Goal: Task Accomplishment & Management: Manage account settings

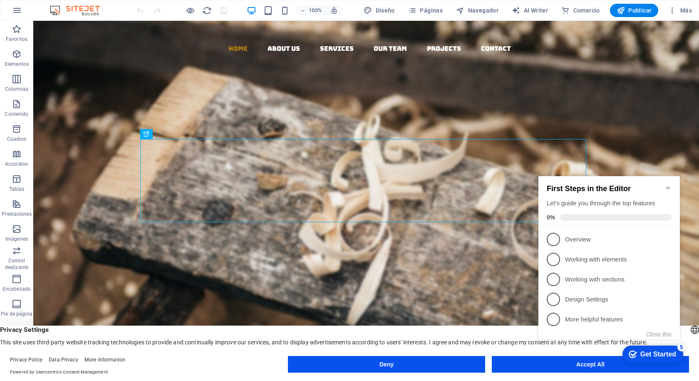
click at [579, 367] on appcues-checklist "Contextual help checklist present on screen" at bounding box center [611, 266] width 152 height 204
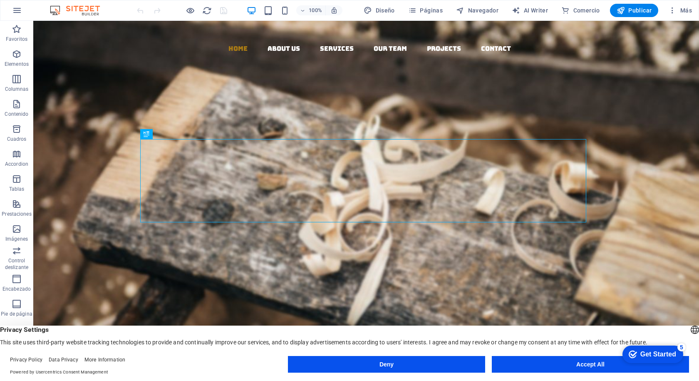
click at [616, 366] on appcues-checklist "Contextual help checklist present on screen" at bounding box center [651, 354] width 71 height 27
click at [587, 365] on button "Accept All" at bounding box center [590, 364] width 197 height 17
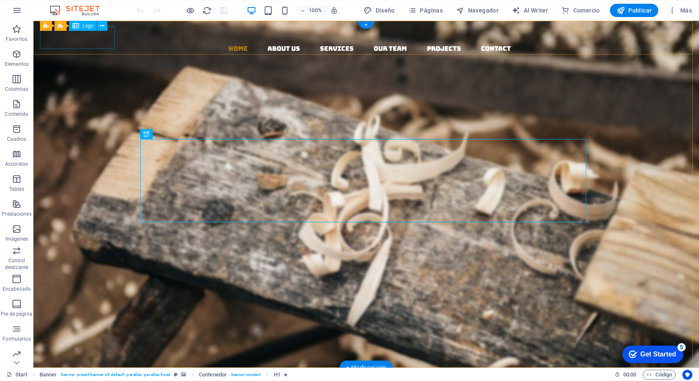
click at [53, 37] on div at bounding box center [369, 32] width 659 height 22
click at [105, 41] on div at bounding box center [369, 32] width 659 height 22
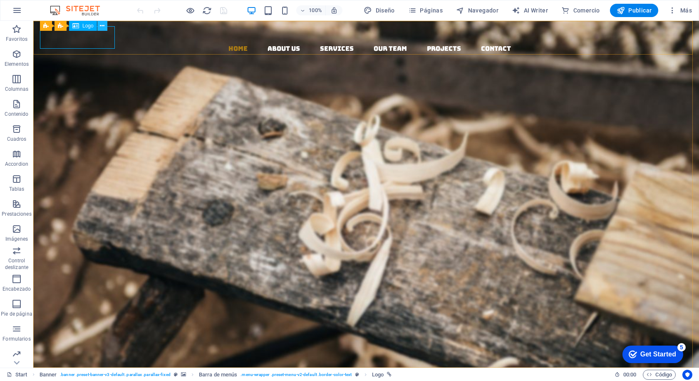
click at [103, 25] on icon at bounding box center [102, 26] width 5 height 9
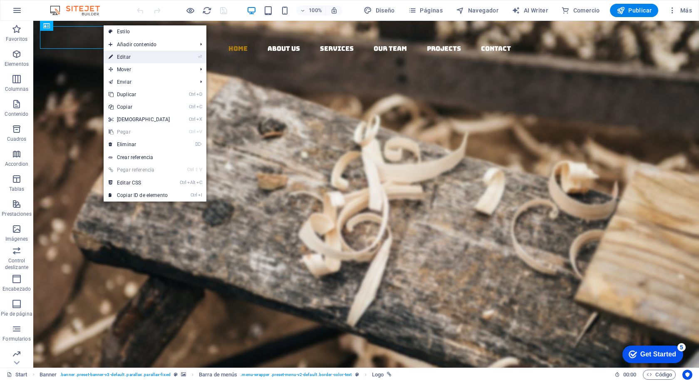
click at [130, 55] on link "⏎ Editar" at bounding box center [140, 57] width 72 height 12
select select "px"
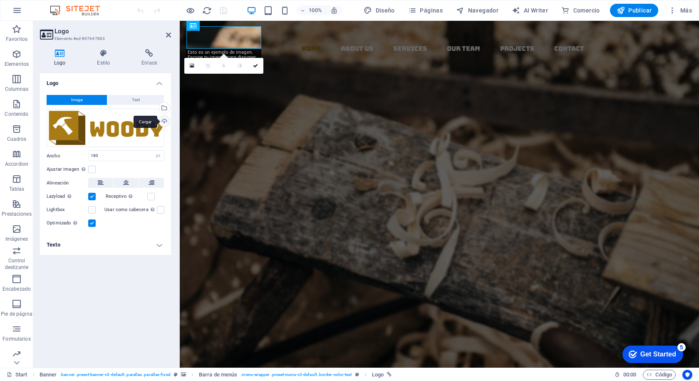
click at [163, 120] on div "Cargar" at bounding box center [163, 122] width 12 height 12
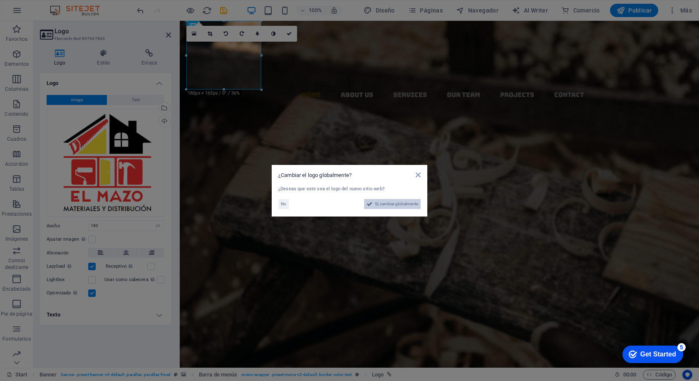
click at [387, 204] on span "Sí, cambiar globalmente" at bounding box center [396, 204] width 43 height 10
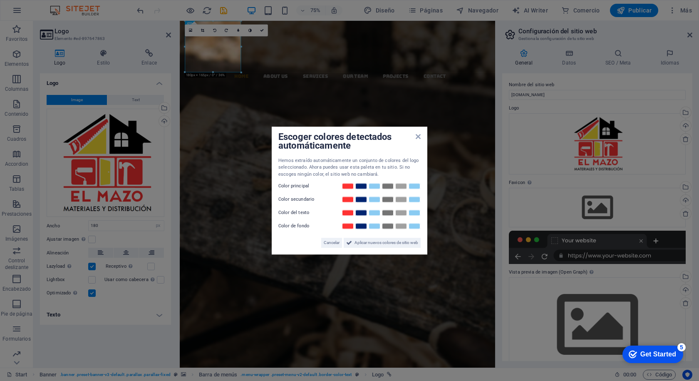
click at [386, 95] on aside "Escoger colores detectados automáticamente Hemos extraído automáticamente un co…" at bounding box center [349, 190] width 699 height 381
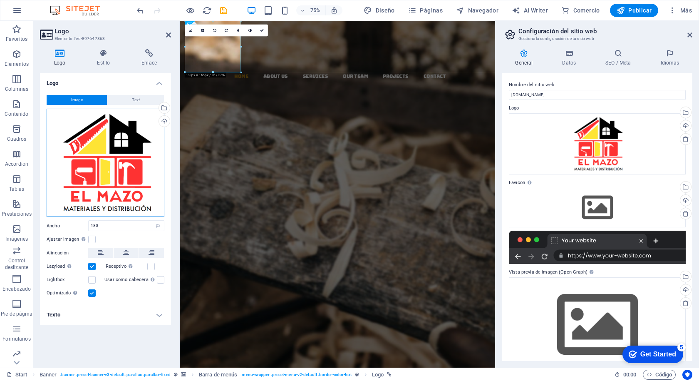
click at [150, 127] on div "Arrastra archivos aquí, haz clic para escoger archivos o selecciona archivos de…" at bounding box center [106, 163] width 118 height 108
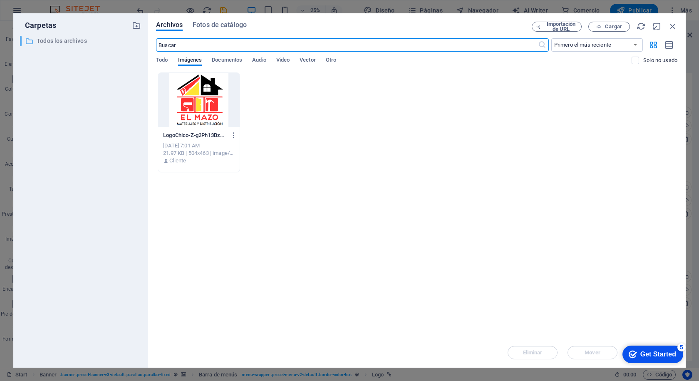
click at [45, 39] on p "Todos los archivos" at bounding box center [81, 41] width 89 height 10
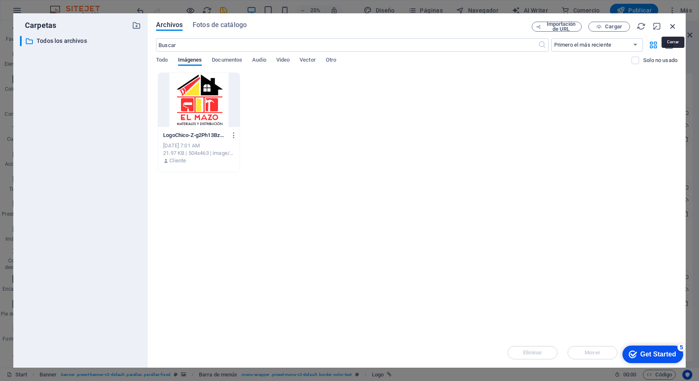
click at [675, 25] on icon "button" at bounding box center [673, 26] width 9 height 9
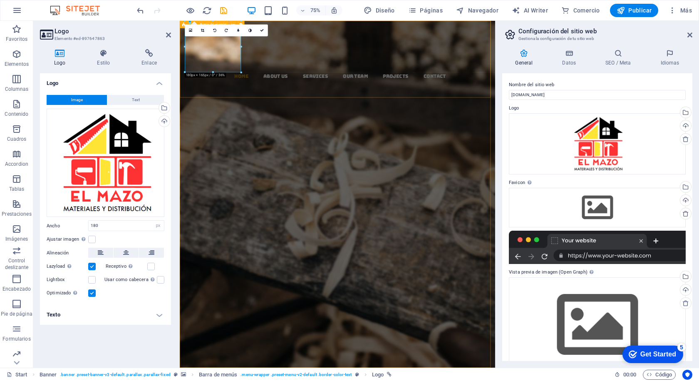
click at [344, 88] on div "Home About us Services Our Team Projects Contact" at bounding box center [390, 111] width 421 height 180
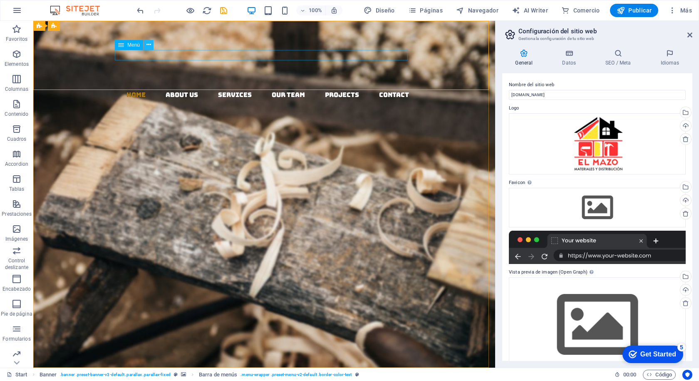
click at [150, 44] on icon at bounding box center [149, 44] width 5 height 9
click at [124, 47] on div "Menú" at bounding box center [129, 45] width 28 height 10
click at [149, 46] on icon at bounding box center [149, 44] width 5 height 9
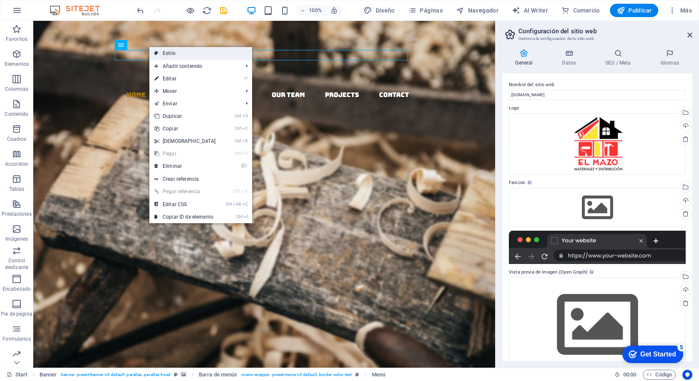
drag, startPoint x: 175, startPoint y: 52, endPoint x: 16, endPoint y: 59, distance: 159.2
click at [175, 52] on link "Estilo" at bounding box center [200, 53] width 103 height 12
select select "rem"
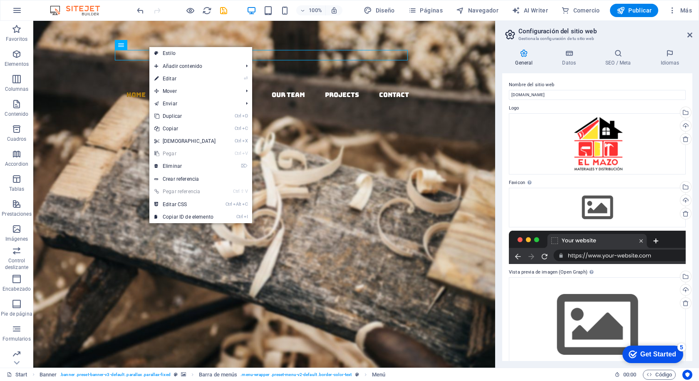
select select "rem"
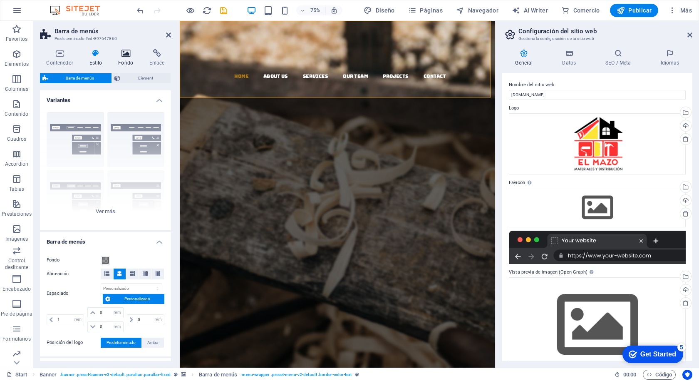
click at [127, 55] on icon at bounding box center [126, 53] width 28 height 8
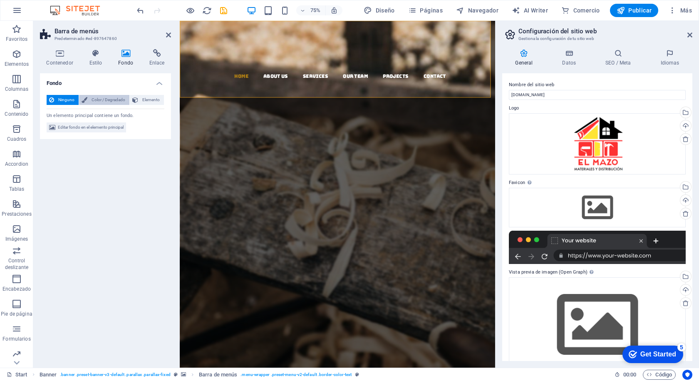
click at [104, 99] on span "Color / Degradado" at bounding box center [108, 100] width 37 height 10
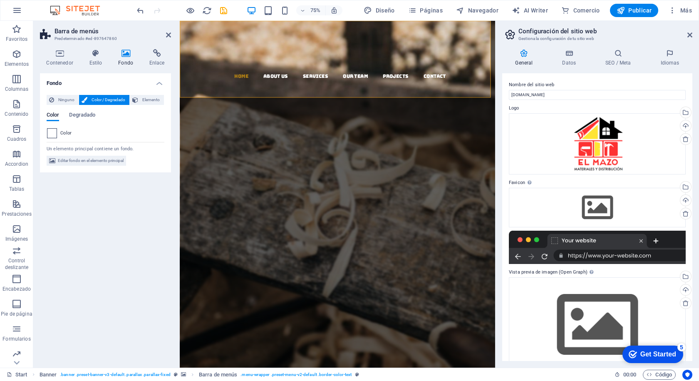
click at [52, 134] on span at bounding box center [51, 133] width 9 height 9
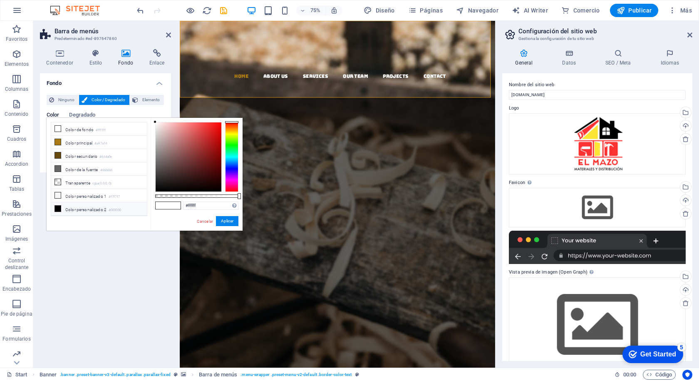
click at [70, 208] on li "Color personalizado 2 #000000" at bounding box center [99, 208] width 96 height 13
type input "#000000"
click at [225, 220] on button "Aplicar" at bounding box center [227, 221] width 22 height 10
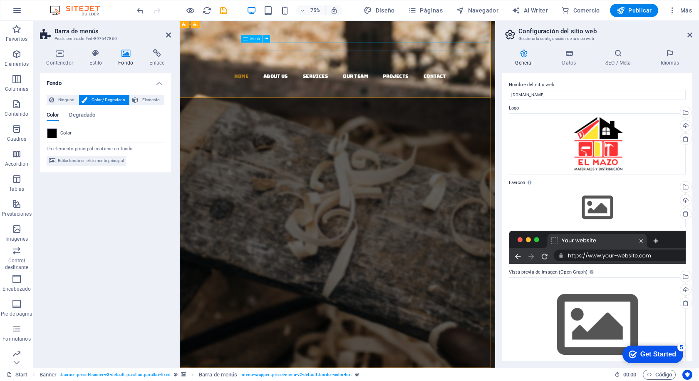
click at [296, 90] on nav "Home About us Services Our Team Projects Contact" at bounding box center [394, 95] width 414 height 11
click at [266, 38] on icon at bounding box center [266, 38] width 3 height 7
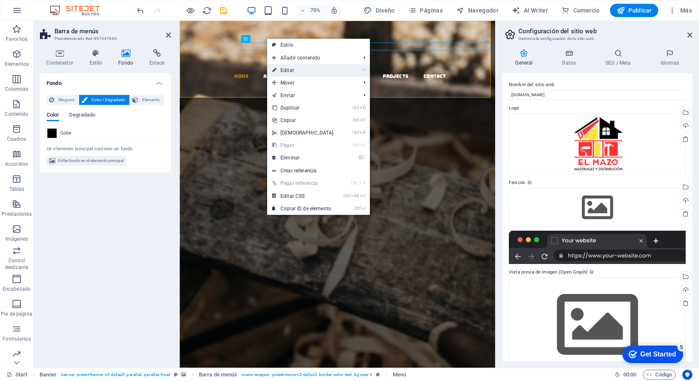
click at [288, 69] on link "⏎ Editar" at bounding box center [303, 70] width 72 height 12
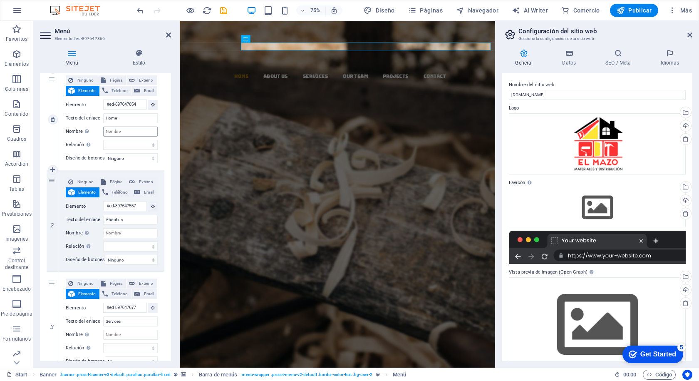
scroll to position [42, 0]
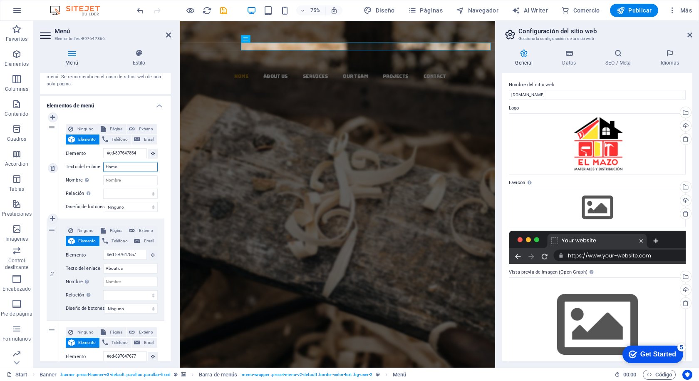
click at [123, 169] on input "Home" at bounding box center [130, 167] width 55 height 10
drag, startPoint x: 123, startPoint y: 168, endPoint x: 99, endPoint y: 169, distance: 23.8
click at [99, 169] on div "Texto del enlace Home" at bounding box center [112, 167] width 92 height 10
type input "Inicioa"
select select
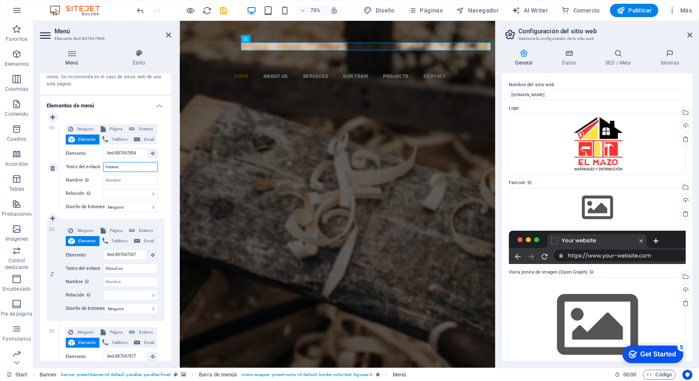
select select
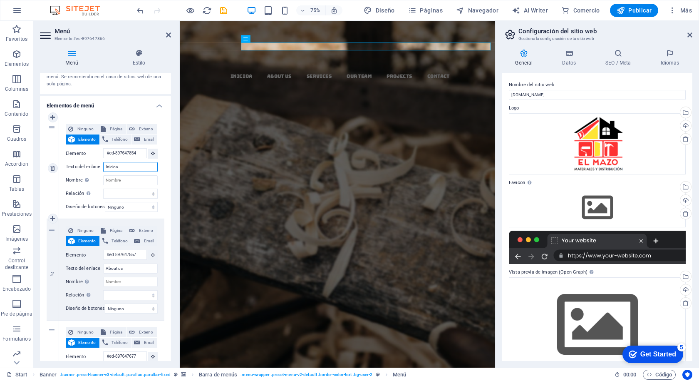
type input "Inicio"
select select
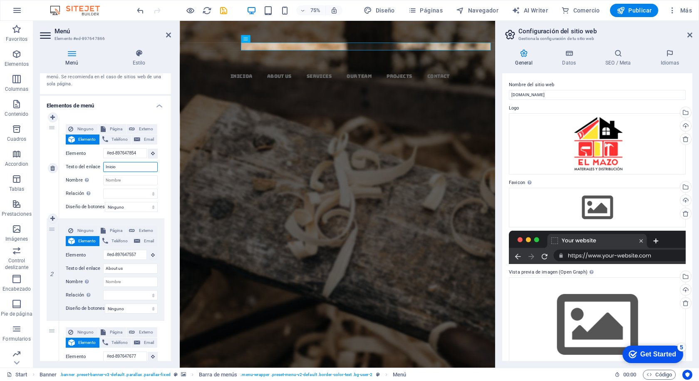
select select
type input "Inicio"
click at [55, 185] on div "1" at bounding box center [53, 167] width 12 height 101
select select
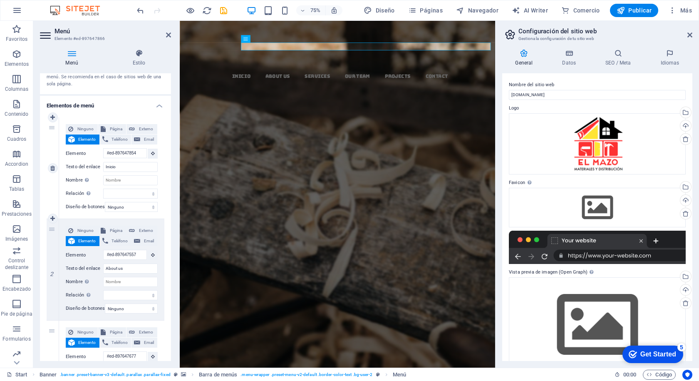
select select
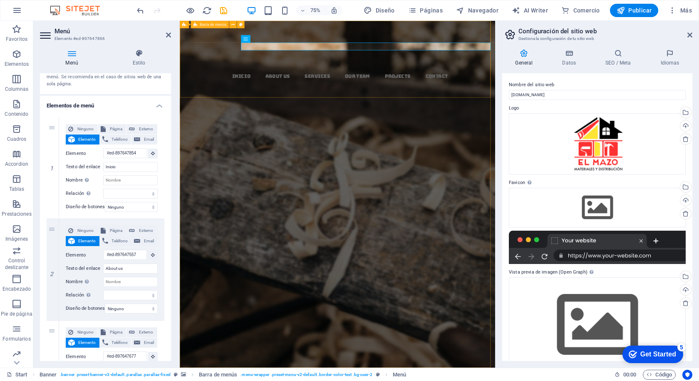
click at [334, 85] on div "Inicio About us Services Our Team Projects Contact" at bounding box center [390, 111] width 421 height 180
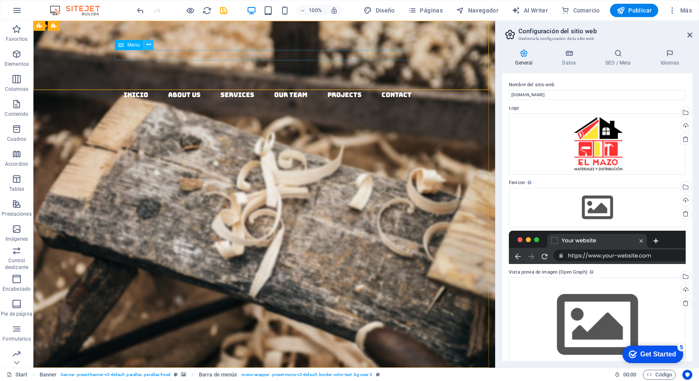
click at [149, 44] on icon at bounding box center [149, 44] width 5 height 9
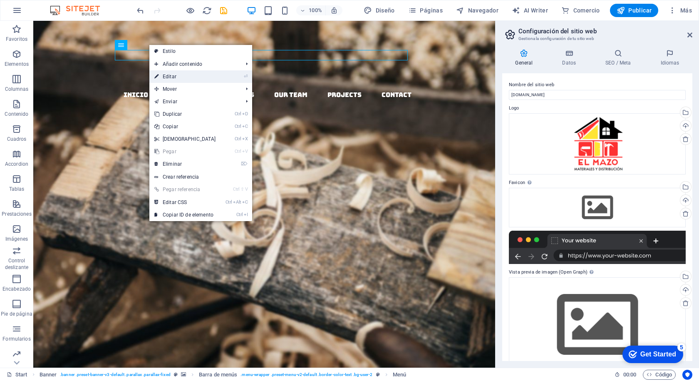
click at [170, 77] on link "⏎ Editar" at bounding box center [185, 76] width 72 height 12
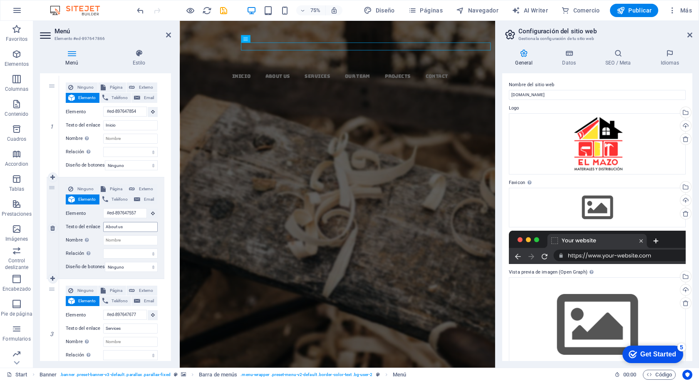
scroll to position [0, 0]
click at [129, 227] on input "About us" at bounding box center [130, 227] width 55 height 10
drag, startPoint x: 126, startPoint y: 229, endPoint x: 90, endPoint y: 225, distance: 35.5
click at [90, 225] on div "Texto del enlace About us" at bounding box center [112, 227] width 92 height 10
type input "Servicio"
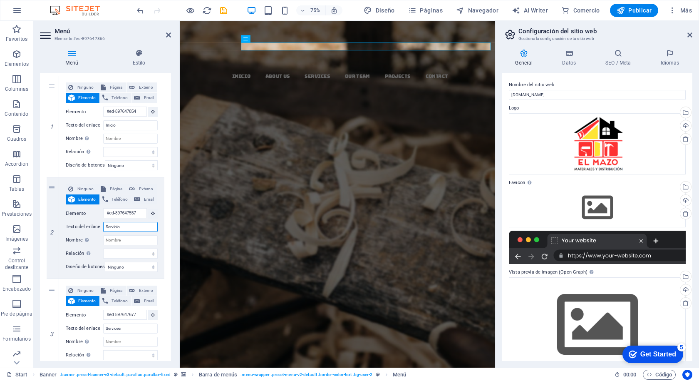
select select
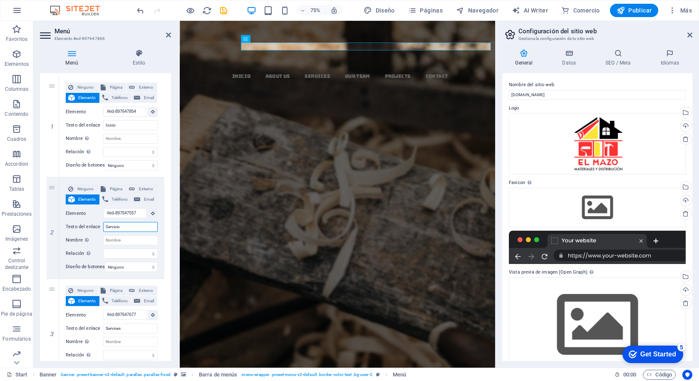
select select
type input "Servicio"
click at [70, 181] on div "Ninguno Página Externo Elemento Teléfono Email Página Start Subpage Legal Notic…" at bounding box center [111, 227] width 105 height 101
click at [54, 229] on icon at bounding box center [52, 228] width 5 height 6
select select
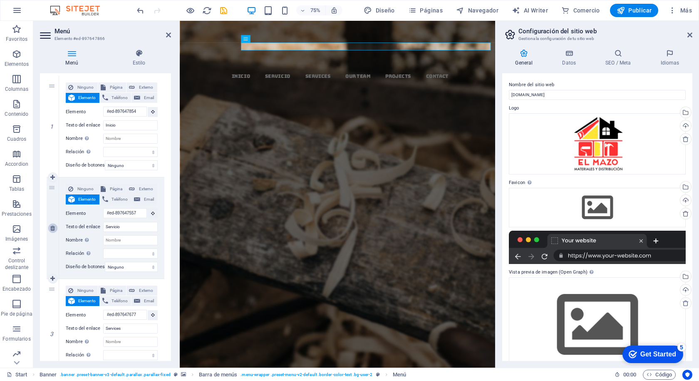
type input "#ed-897647677"
type input "Services"
select select
type input "#ed-897647740"
type input "Our Team"
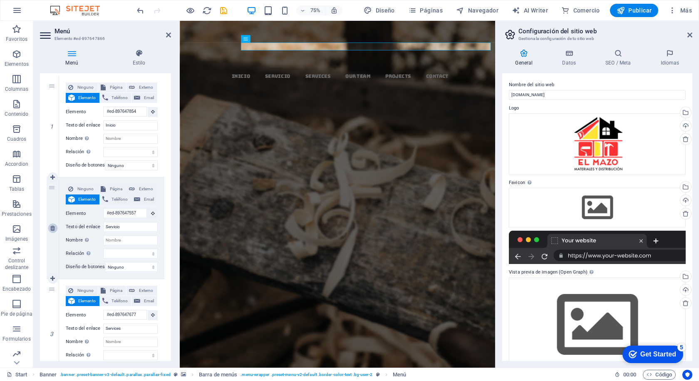
select select
type input "#ed-897647833"
type input "Projects"
select select
type input "#ed-897647776"
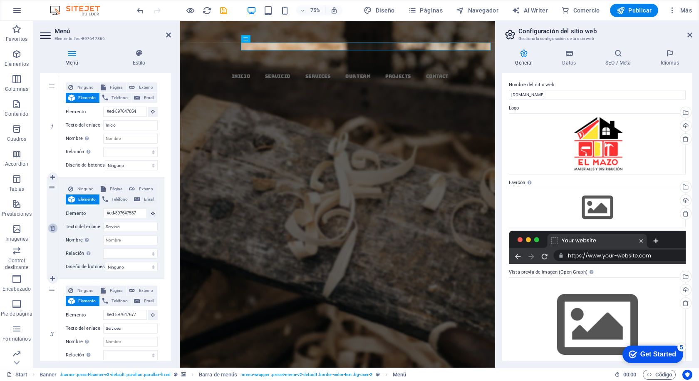
type input "Contact"
select select
click at [130, 230] on input "Services" at bounding box center [130, 227] width 55 height 10
type input "Servic"
select select
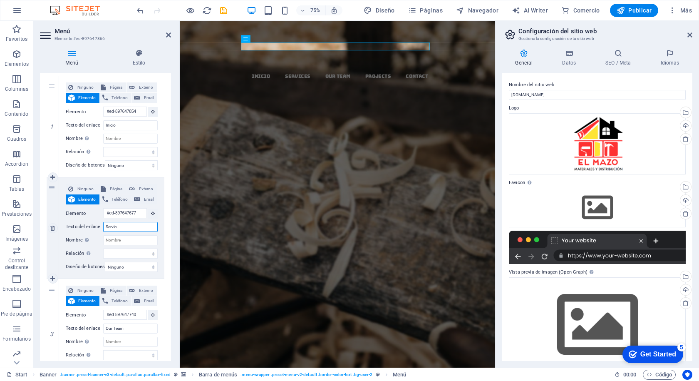
select select
type input "Servicios"
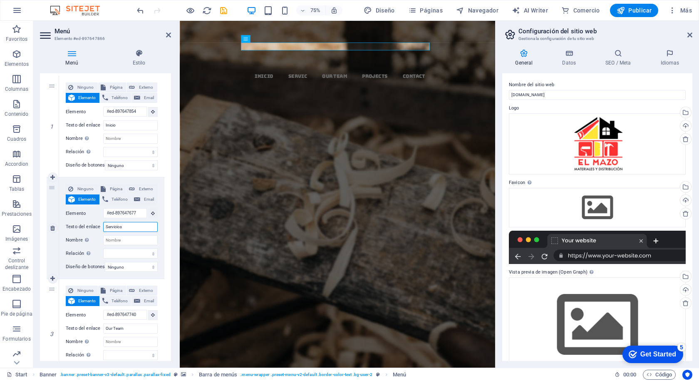
select select
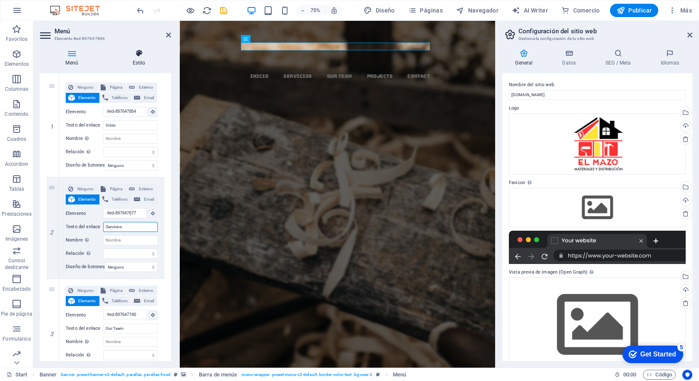
type input "Servicios"
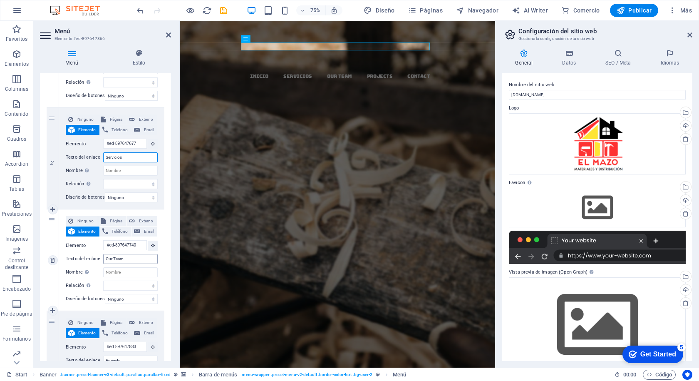
scroll to position [167, 0]
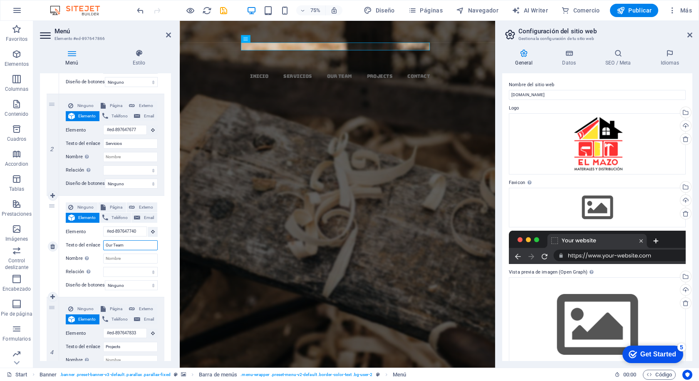
click at [128, 242] on input "Our Team" at bounding box center [130, 245] width 55 height 10
drag, startPoint x: 129, startPoint y: 245, endPoint x: 98, endPoint y: 242, distance: 31.3
click at [98, 242] on div "Texto del enlace Our Team" at bounding box center [112, 245] width 92 height 10
type input "So"
select select
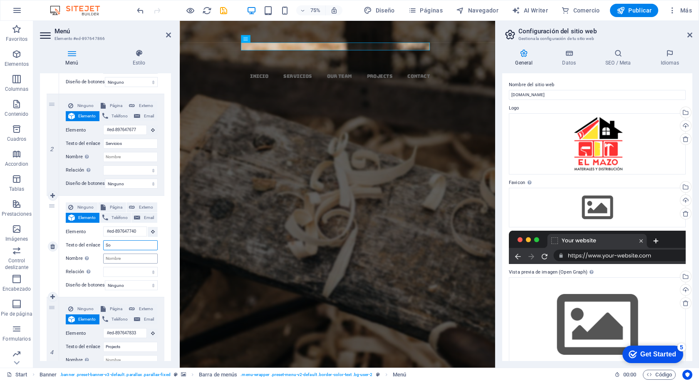
select select
type input "Sobre"
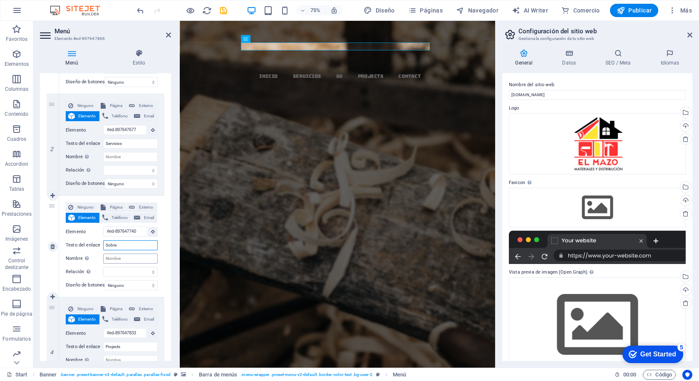
select select
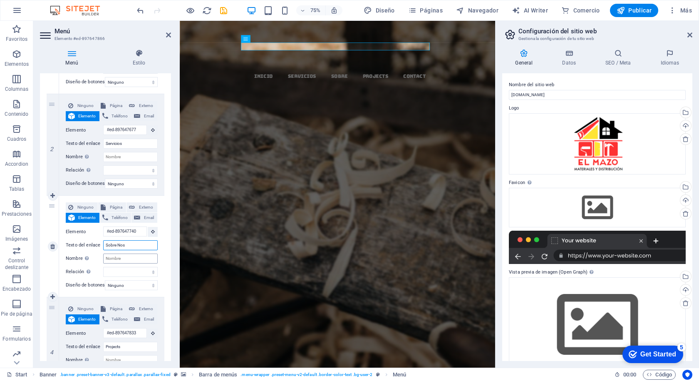
type input "Sobre Noso"
select select
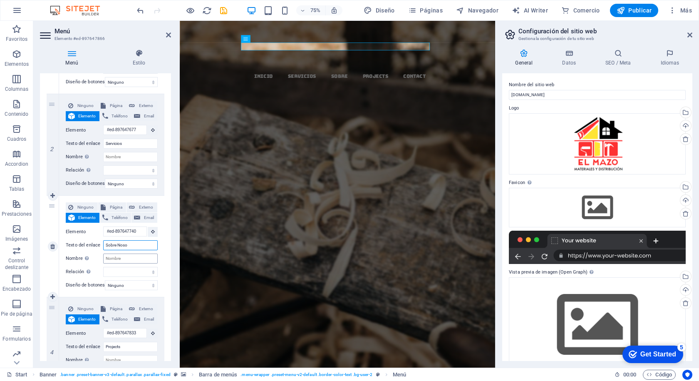
select select
type input "Sobre Nosotr"
select select
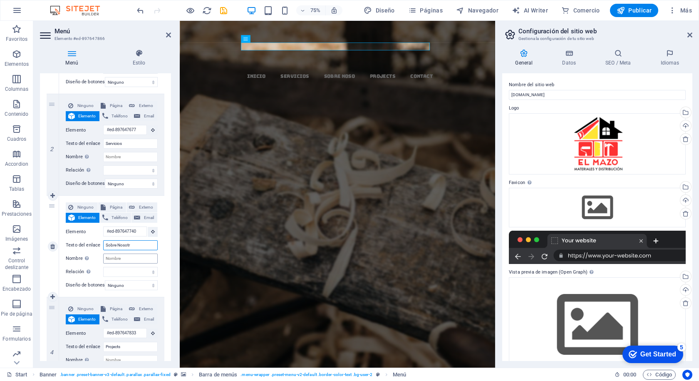
select select
type input "Sobre Nosotros"
select select
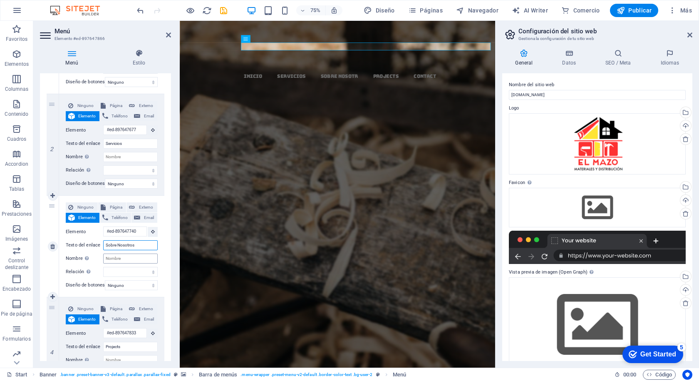
select select
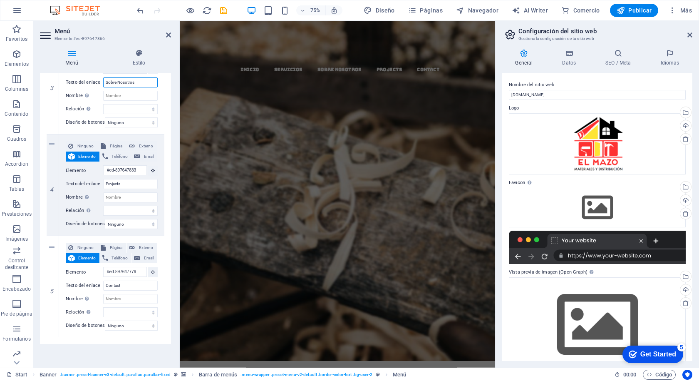
scroll to position [0, 0]
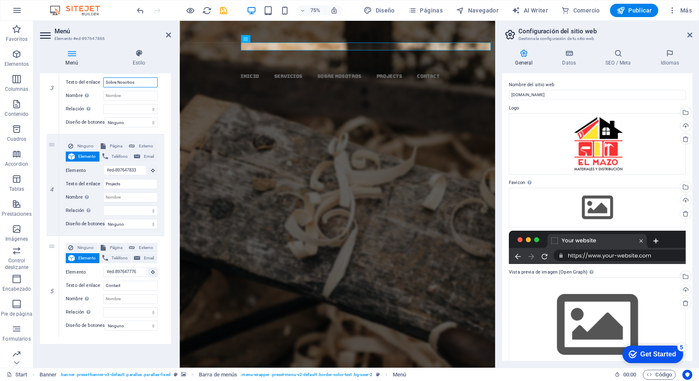
type input "Sobre Nosotros"
click at [126, 181] on input "Projects" at bounding box center [130, 184] width 55 height 10
drag, startPoint x: 128, startPoint y: 180, endPoint x: 99, endPoint y: 179, distance: 28.7
click at [99, 179] on div "Texto del enlace Projects" at bounding box center [112, 184] width 92 height 10
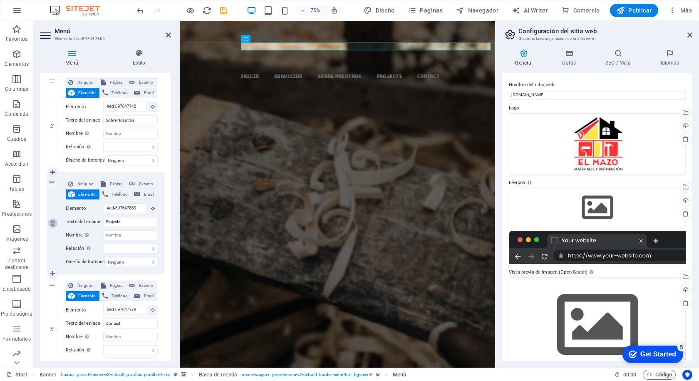
click at [54, 223] on icon at bounding box center [52, 223] width 5 height 6
select select
type input "#ed-897647776"
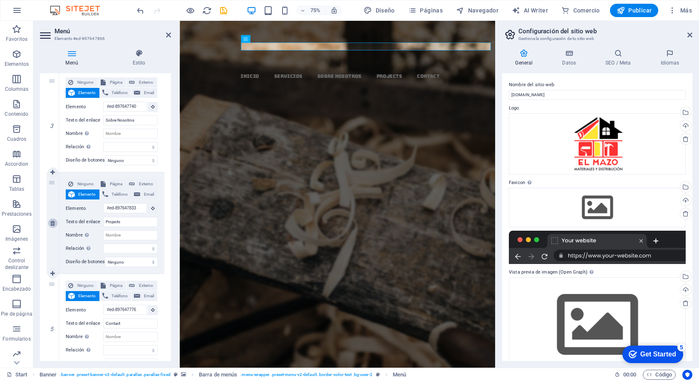
type input "Contact"
select select
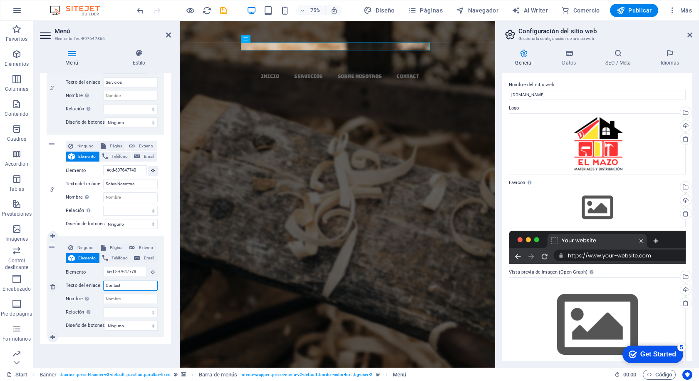
click at [126, 281] on input "Contact" at bounding box center [130, 286] width 55 height 10
type input "Contactos"
select select
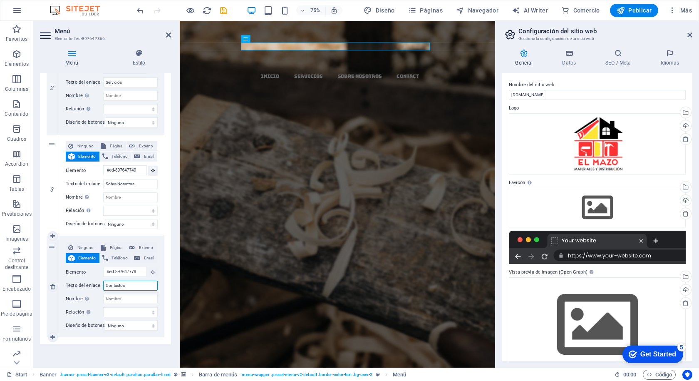
select select
type input "Contacto"
select select
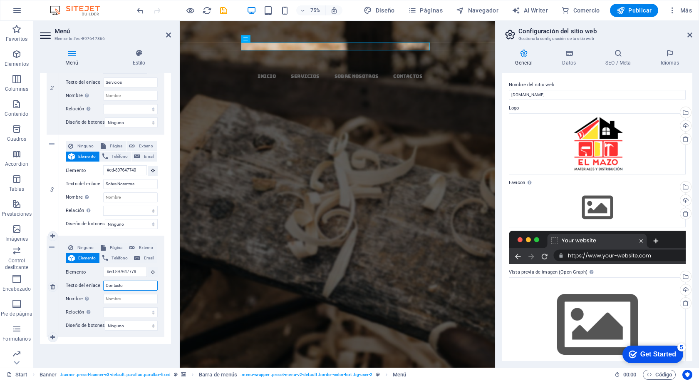
select select
type input "Contacto"
click at [137, 52] on icon at bounding box center [139, 53] width 64 height 8
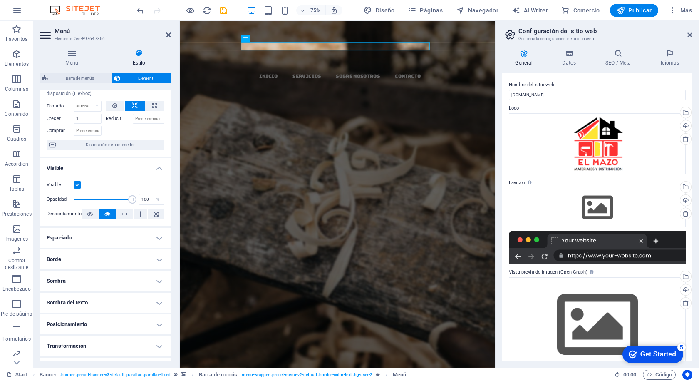
scroll to position [42, 0]
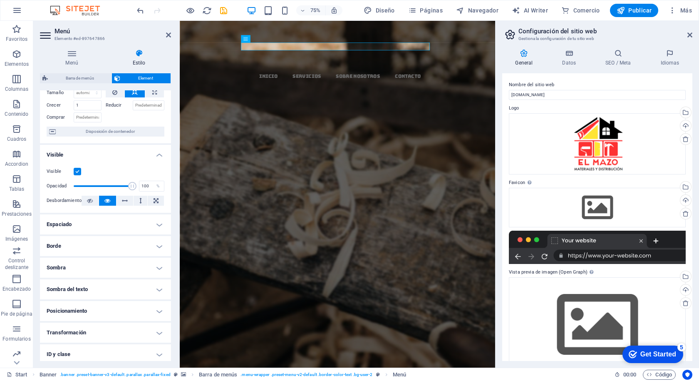
click at [107, 315] on h4 "Posicionamiento" at bounding box center [105, 311] width 131 height 20
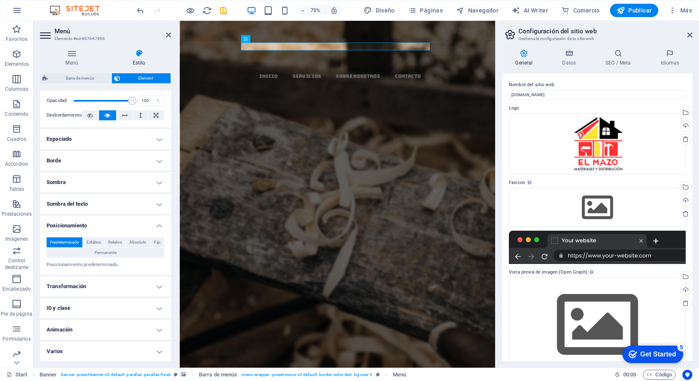
scroll to position [127, 0]
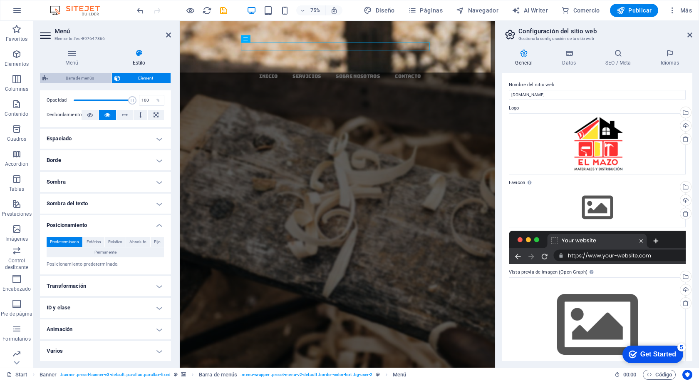
click at [84, 76] on span "Barra de menús" at bounding box center [79, 78] width 59 height 10
select select "rem"
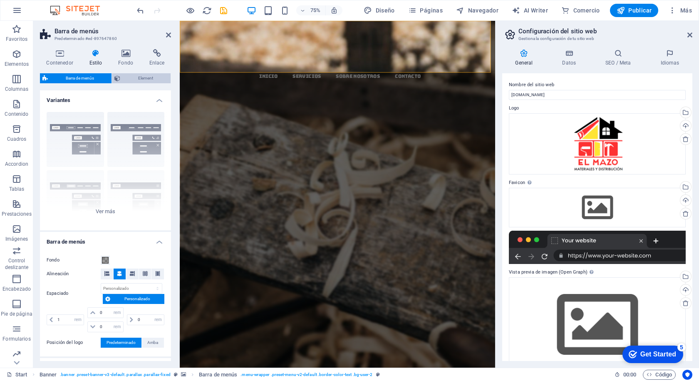
click at [137, 76] on span "Element" at bounding box center [145, 78] width 45 height 10
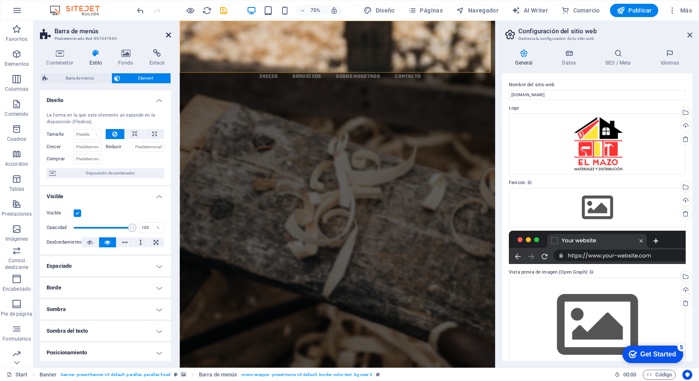
click at [167, 34] on icon at bounding box center [168, 35] width 5 height 7
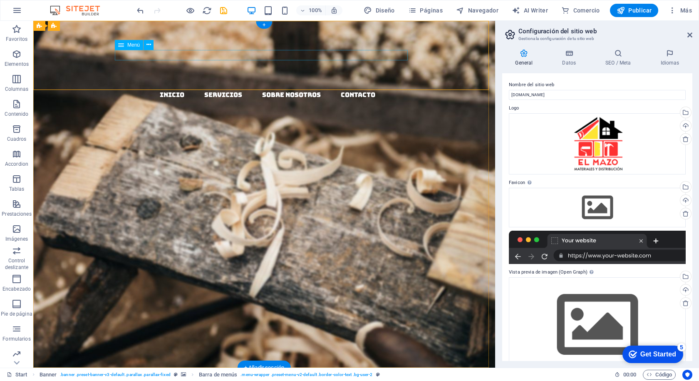
click at [167, 90] on nav "Inicio Servicios Sobre Nosotros Contacto" at bounding box center [267, 95] width 455 height 11
click at [218, 90] on nav "Inicio Servicios Sobre Nosotros Contacto" at bounding box center [267, 95] width 455 height 11
click at [281, 90] on nav "Inicio Servicios Sobre Nosotros Contacto" at bounding box center [267, 95] width 455 height 11
click at [365, 90] on nav "Inicio Servicios Sobre Nosotros Contacto" at bounding box center [267, 95] width 455 height 11
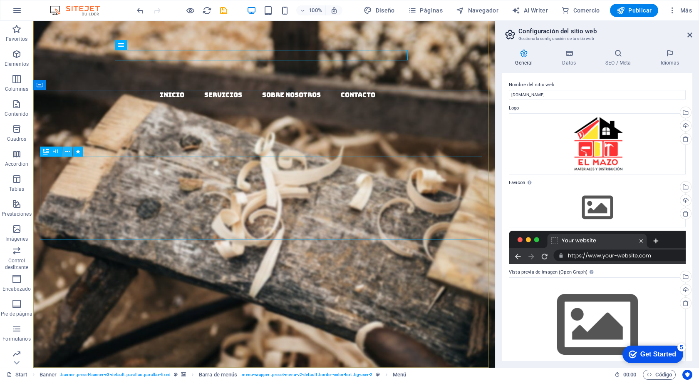
click at [68, 151] on icon at bounding box center [67, 151] width 5 height 9
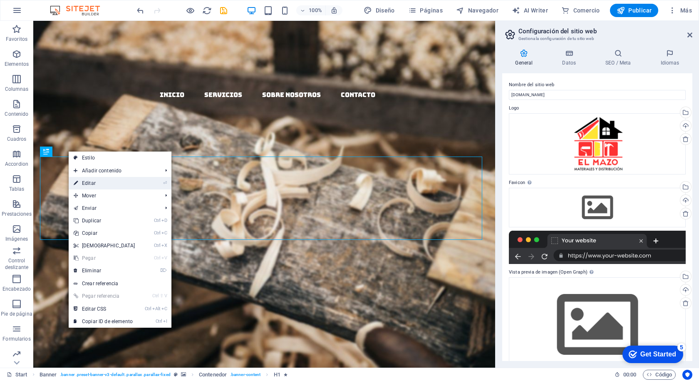
click at [125, 183] on link "⏎ Editar" at bounding box center [105, 183] width 72 height 12
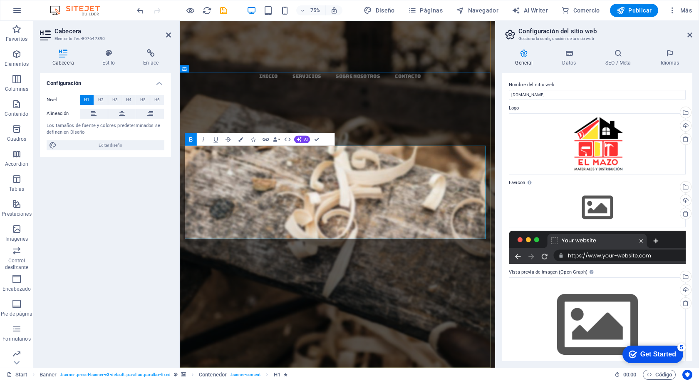
drag, startPoint x: 254, startPoint y: 243, endPoint x: 523, endPoint y: 288, distance: 273.6
click at [523, 288] on strong "EL MAZO MATERIALES Y DISTRIBUCION" at bounding box center [390, 274] width 405 height 87
drag, startPoint x: 203, startPoint y: 224, endPoint x: 187, endPoint y: 139, distance: 86.8
click at [187, 139] on icon "button" at bounding box center [190, 139] width 7 height 7
click at [190, 139] on icon "button" at bounding box center [190, 139] width 3 height 5
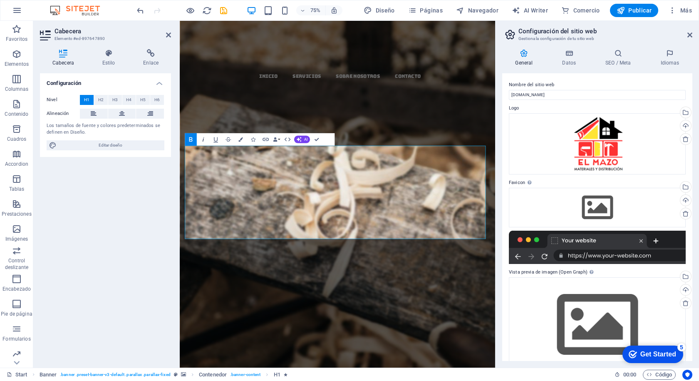
click at [199, 138] on icon "button" at bounding box center [202, 139] width 7 height 7
click at [194, 138] on icon "button" at bounding box center [190, 139] width 7 height 7
click at [200, 138] on icon "button" at bounding box center [202, 139] width 7 height 7
click at [194, 139] on icon "button" at bounding box center [190, 139] width 7 height 7
click at [193, 137] on icon "button" at bounding box center [190, 139] width 7 height 7
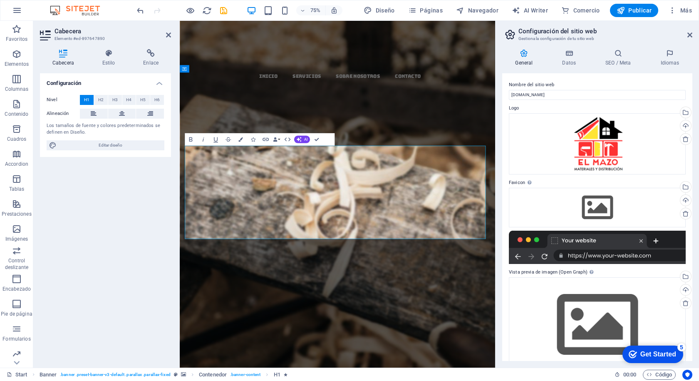
click at [349, 231] on strong "EL MAZO" at bounding box center [269, 254] width 157 height 46
drag, startPoint x: 308, startPoint y: 207, endPoint x: 528, endPoint y: 295, distance: 237.5
click at [528, 295] on h1 "EL MAZO MATERIALES Y DISTRIBUCION" at bounding box center [391, 275] width 408 height 83
click at [243, 140] on icon "button" at bounding box center [241, 139] width 5 height 5
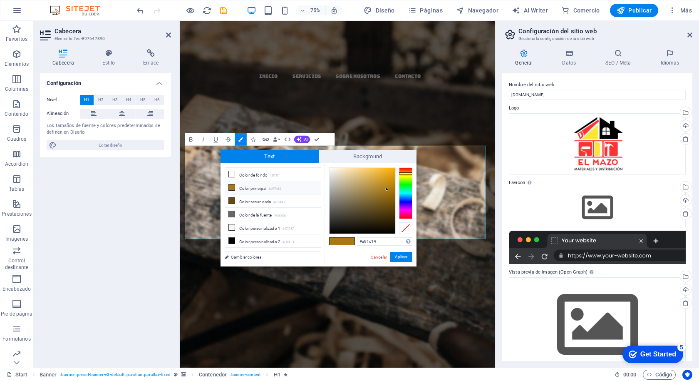
click at [403, 168] on div at bounding box center [405, 193] width 13 height 52
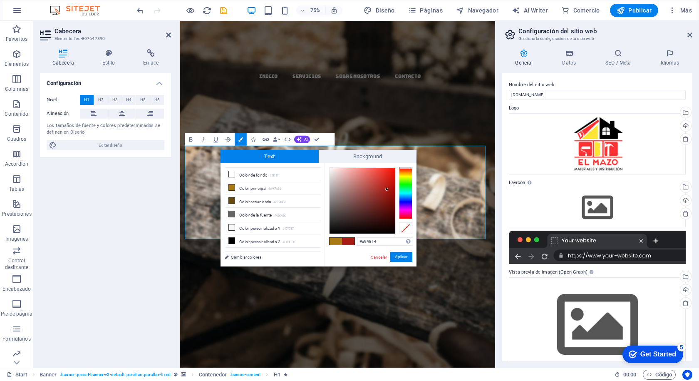
click at [406, 170] on div at bounding box center [405, 193] width 13 height 52
click at [407, 169] on div at bounding box center [405, 169] width 13 height 2
type input "#a91d04"
drag, startPoint x: 388, startPoint y: 189, endPoint x: 393, endPoint y: 189, distance: 5.9
click at [393, 189] on div at bounding box center [393, 190] width 3 height 3
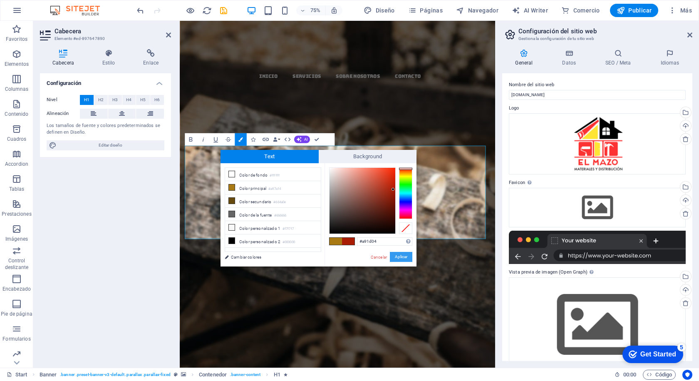
drag, startPoint x: 403, startPoint y: 258, endPoint x: 297, endPoint y: 314, distance: 119.7
click at [403, 258] on button "Aplicar" at bounding box center [401, 257] width 22 height 10
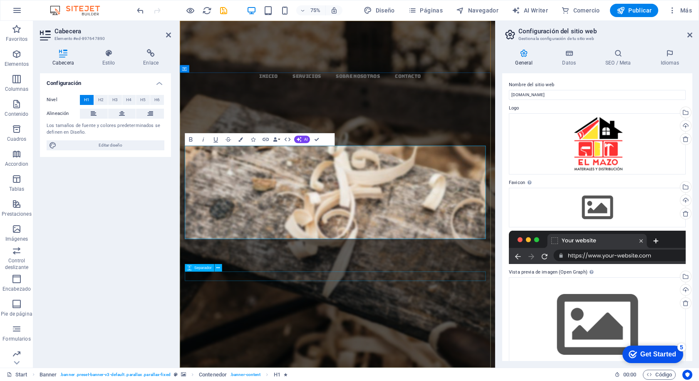
click at [504, 363] on div at bounding box center [391, 366] width 408 height 12
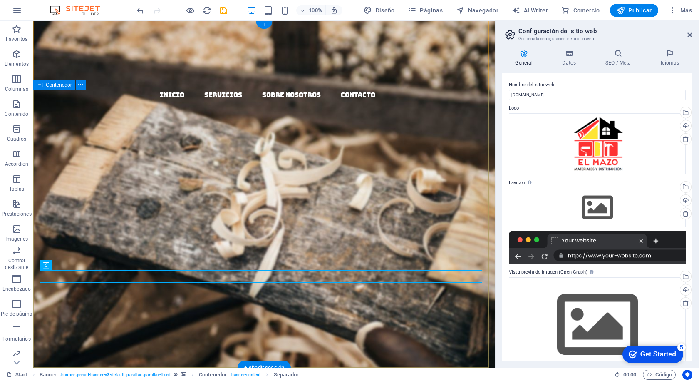
click at [225, 201] on div "EL MAZO MATERIALES Y DISTRIBUCION Lorem ipsum dolor sit amet, consectetuer adip…" at bounding box center [264, 318] width 462 height 234
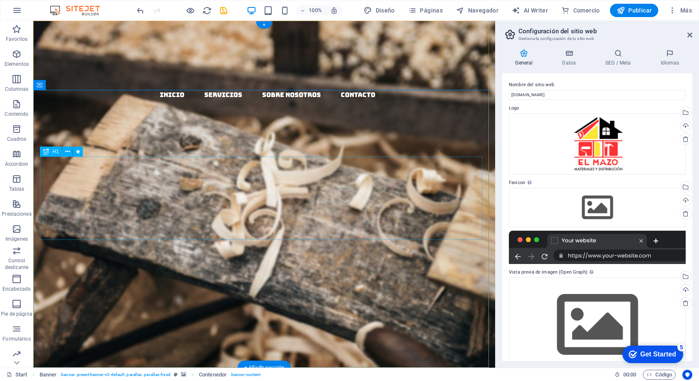
click at [207, 234] on div "EL MAZO MATERIALES Y DISTRIBUCION" at bounding box center [264, 275] width 446 height 83
click at [66, 151] on icon at bounding box center [67, 151] width 5 height 9
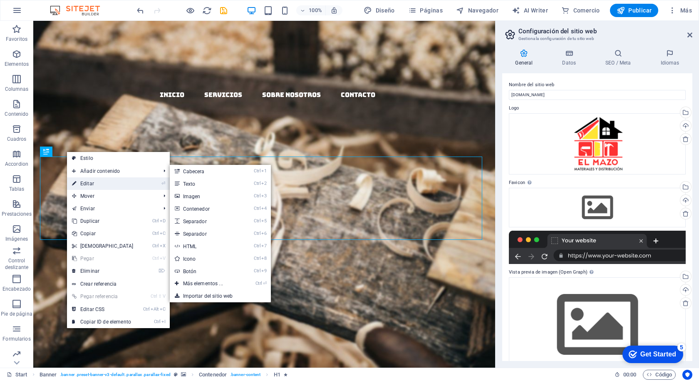
click at [107, 181] on link "⏎ Editar" at bounding box center [103, 183] width 72 height 12
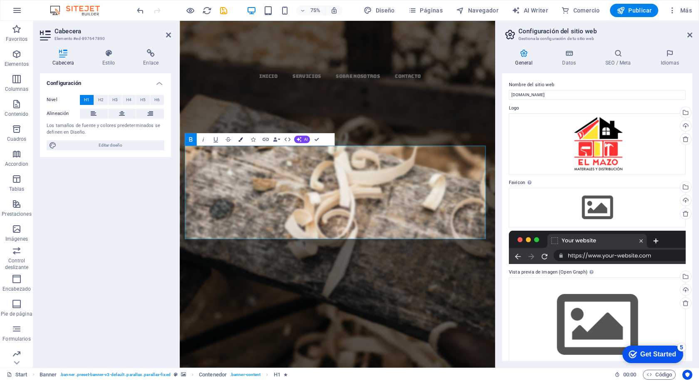
click at [240, 139] on icon "button" at bounding box center [241, 139] width 5 height 5
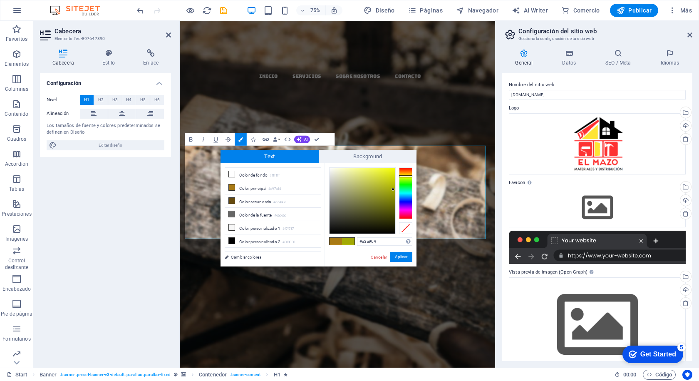
drag, startPoint x: 409, startPoint y: 169, endPoint x: 408, endPoint y: 176, distance: 6.7
click at [408, 176] on div at bounding box center [405, 176] width 13 height 2
type input "#ebf402"
drag, startPoint x: 392, startPoint y: 188, endPoint x: 395, endPoint y: 170, distance: 18.1
click at [395, 170] on div at bounding box center [394, 170] width 3 height 3
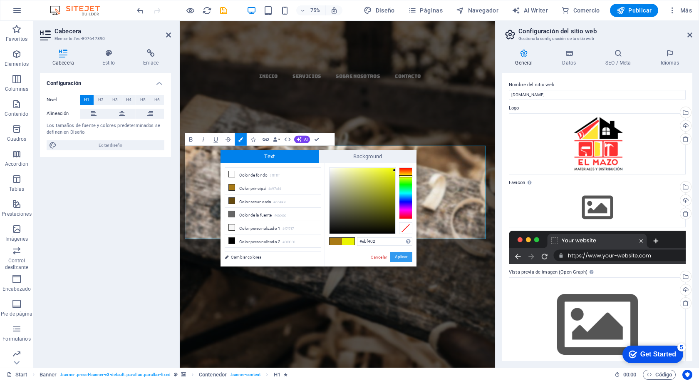
click at [401, 256] on button "Aplicar" at bounding box center [401, 257] width 22 height 10
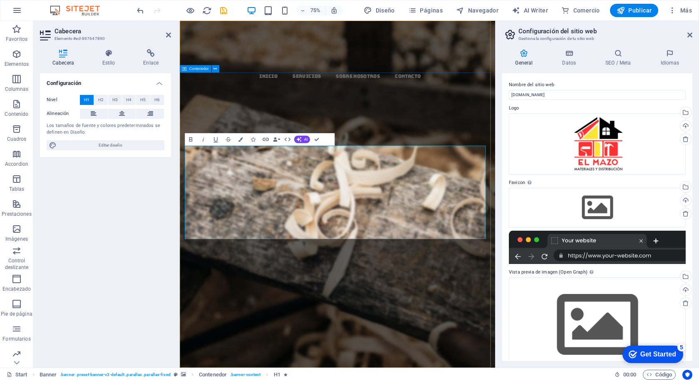
click at [372, 201] on div "EL MAZO MATERIALES Y DISTRIBUCION Lorem ipsum dolor sit amet, consectetuer adip…" at bounding box center [390, 324] width 421 height 247
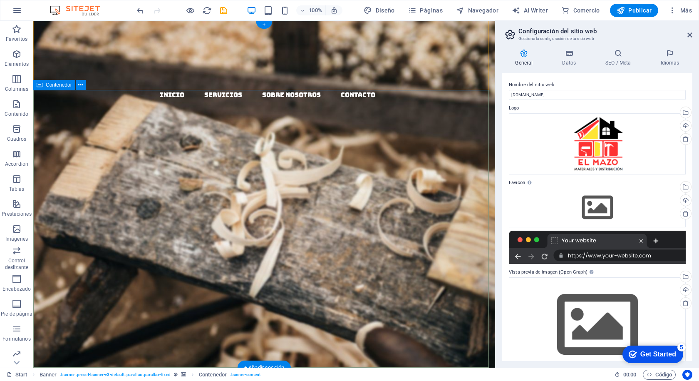
click at [221, 201] on div "EL MAZO MATERIALES Y DISTRIBUCION Lorem ipsum dolor sit amet, consectetuer adip…" at bounding box center [264, 318] width 462 height 234
click at [230, 275] on icon at bounding box center [228, 277] width 5 height 9
click at [181, 201] on div "EL MAZO MATERIALES Y DISTRIBUCION Lorem ipsum dolor sit amet, consectetuer adip…" at bounding box center [264, 318] width 462 height 234
click at [160, 234] on div "EL MAZO MATERIALES Y DISTRIBUCION" at bounding box center [264, 275] width 446 height 83
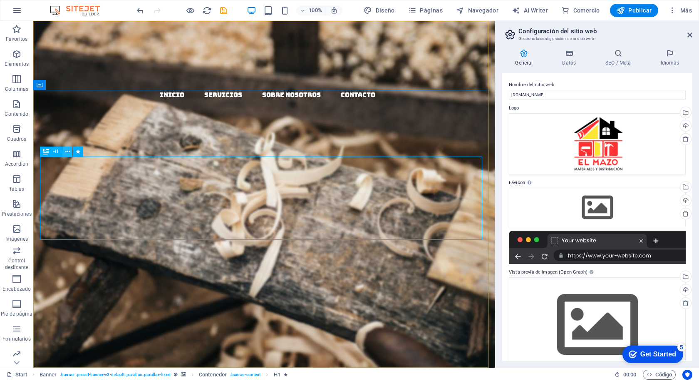
click at [68, 149] on icon at bounding box center [67, 151] width 5 height 9
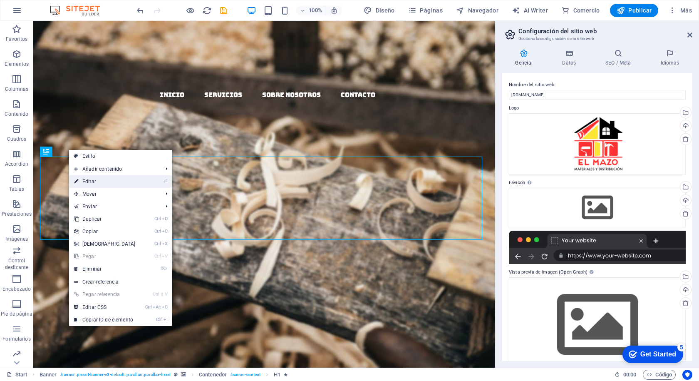
click at [103, 181] on link "⏎ Editar" at bounding box center [105, 181] width 72 height 12
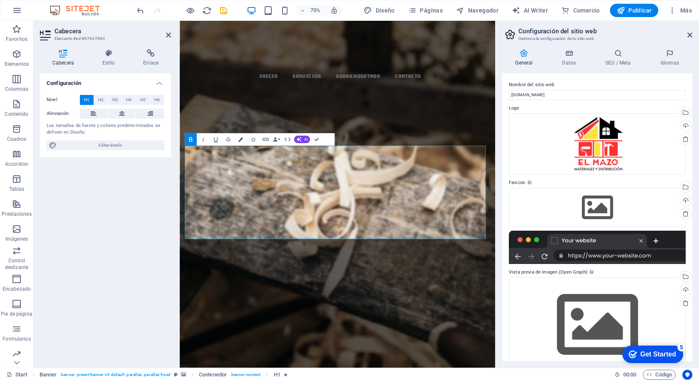
click at [239, 140] on icon "button" at bounding box center [241, 139] width 5 height 5
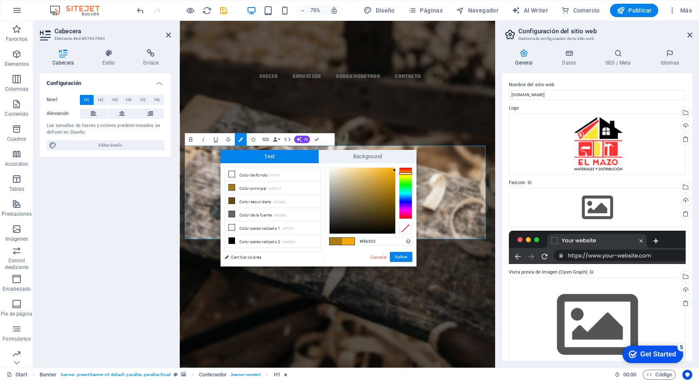
type input "#f4c102"
click at [404, 174] on div at bounding box center [405, 174] width 13 height 2
click at [401, 255] on button "Aplicar" at bounding box center [401, 257] width 22 height 10
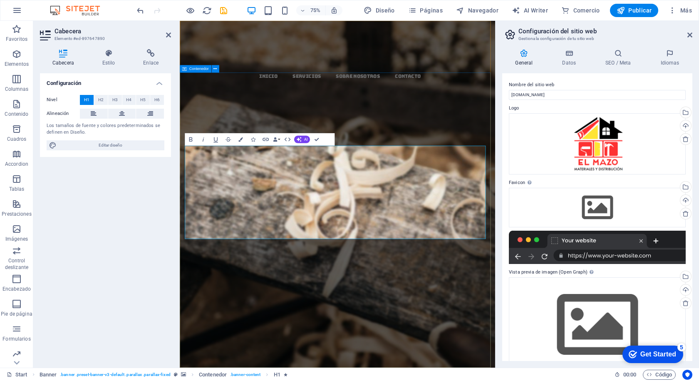
click at [457, 201] on div "EL MAZO MATERIALES Y DISTRIBUCION Lorem ipsum dolor sit amet, consectetuer adip…" at bounding box center [390, 324] width 421 height 247
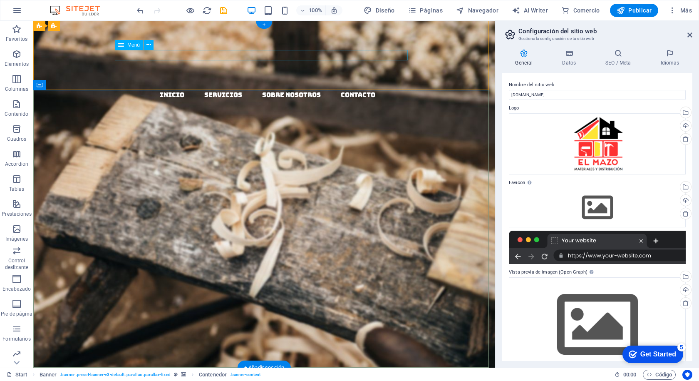
click at [164, 90] on nav "Inicio Servicios Sobre Nosotros Contacto" at bounding box center [267, 95] width 455 height 11
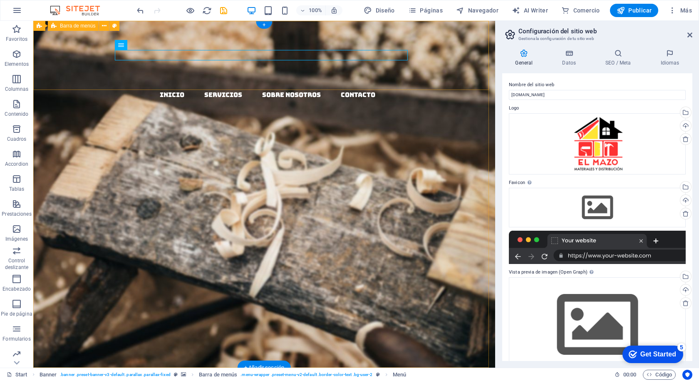
click at [187, 82] on div "Inicio Servicios Sobre Nosotros Contacto" at bounding box center [264, 111] width 462 height 180
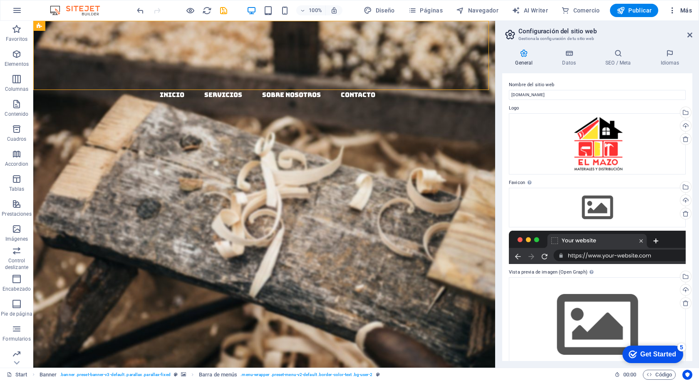
click at [672, 11] on icon "button" at bounding box center [673, 10] width 8 height 8
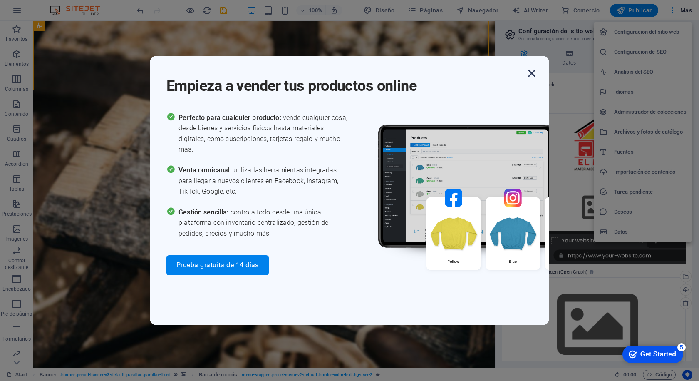
click at [531, 74] on icon "button" at bounding box center [532, 73] width 15 height 15
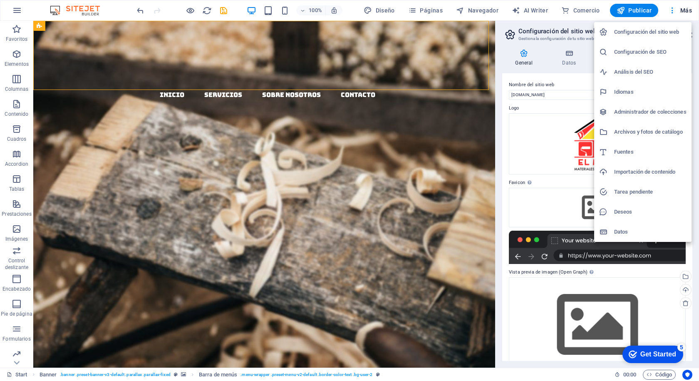
click at [252, 9] on div at bounding box center [349, 190] width 699 height 381
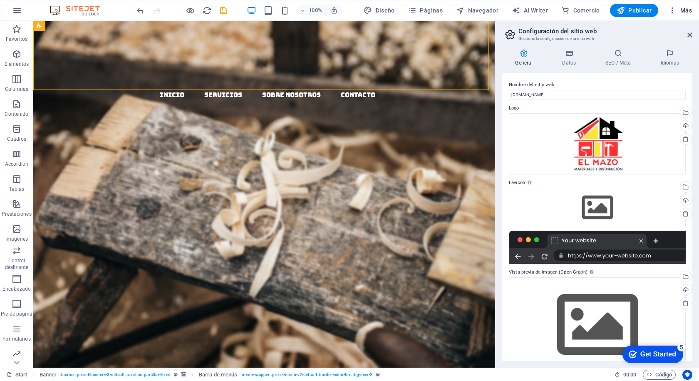
click at [675, 11] on icon "button" at bounding box center [673, 10] width 8 height 8
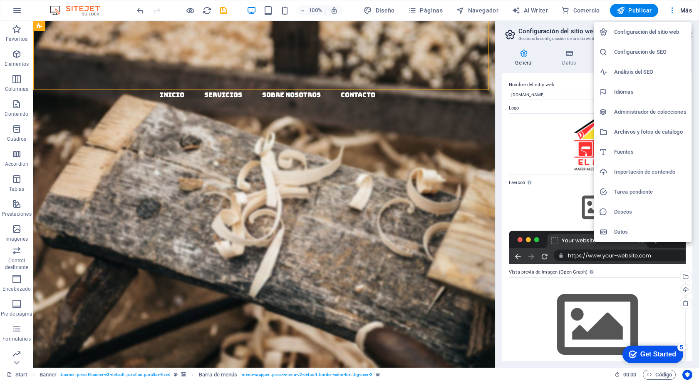
drag, startPoint x: 493, startPoint y: 72, endPoint x: 494, endPoint y: 105, distance: 32.5
click at [494, 105] on div at bounding box center [349, 190] width 699 height 381
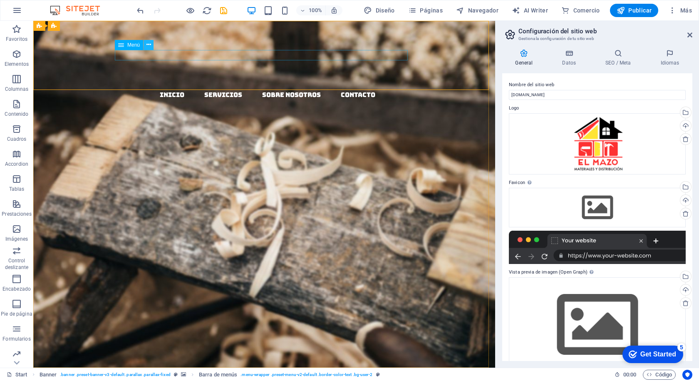
click at [149, 42] on icon at bounding box center [149, 44] width 5 height 9
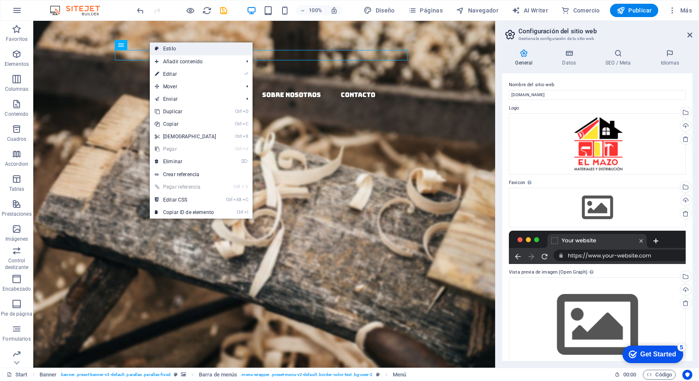
click at [174, 47] on link "Estilo" at bounding box center [201, 48] width 103 height 12
select select "rem"
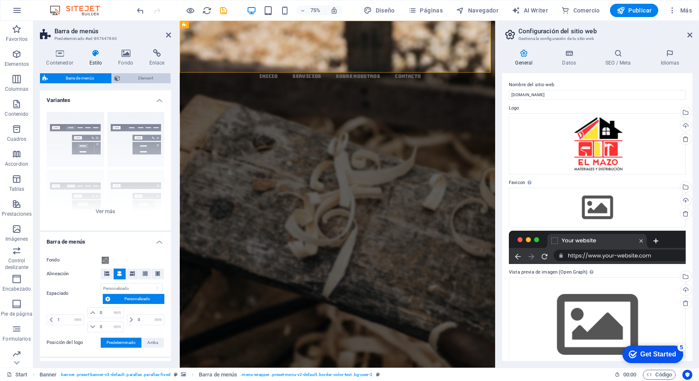
click at [140, 78] on span "Element" at bounding box center [145, 78] width 45 height 10
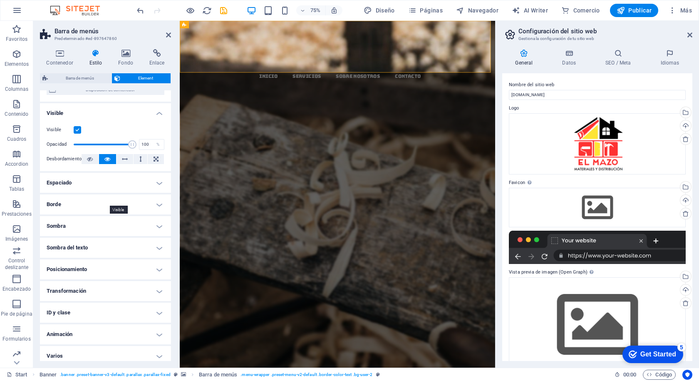
scroll to position [88, 0]
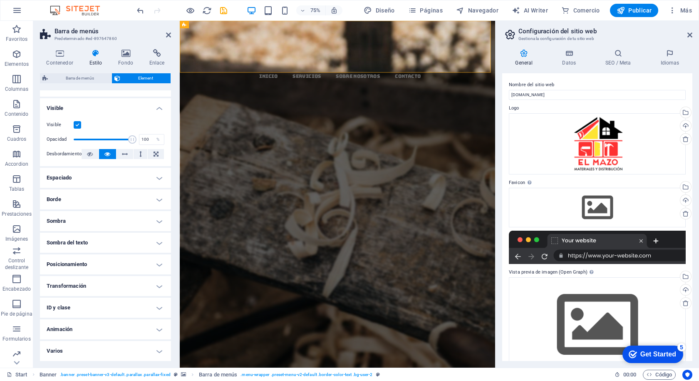
click at [94, 328] on h4 "Animación" at bounding box center [105, 329] width 131 height 20
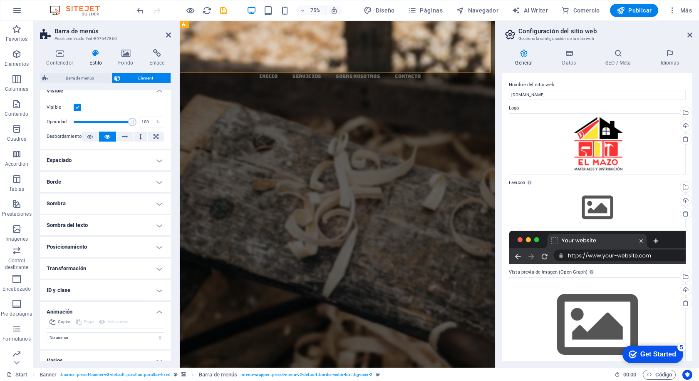
scroll to position [115, 0]
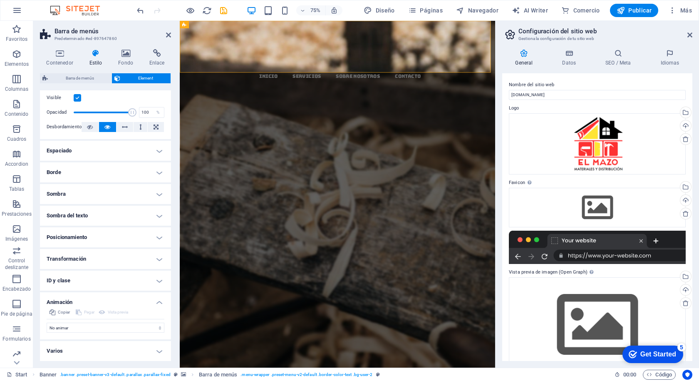
click at [127, 348] on h4 "Varios" at bounding box center [105, 351] width 131 height 20
click at [137, 356] on div "Recuento mínimo Define si este elemento debería ser duplicable. 1 Recuento máxi…" at bounding box center [105, 384] width 131 height 57
click at [137, 351] on h4 "Varios" at bounding box center [105, 348] width 131 height 15
click at [90, 234] on h4 "Posicionamiento" at bounding box center [105, 237] width 131 height 20
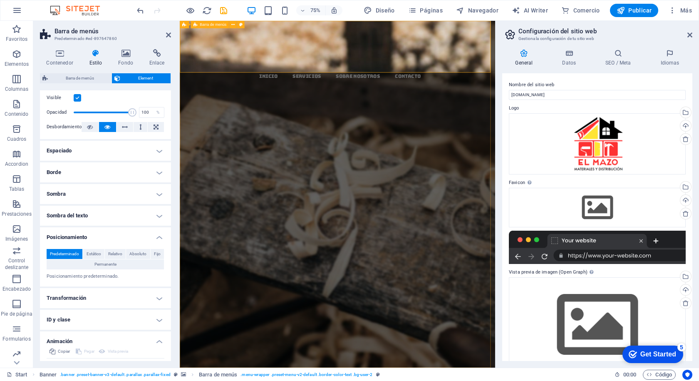
click at [346, 75] on div "Inicio Servicios Sobre Nosotros Contacto" at bounding box center [390, 111] width 421 height 180
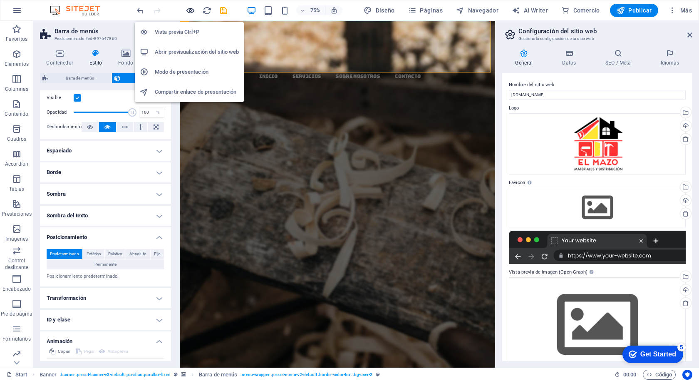
click at [189, 9] on icon "button" at bounding box center [191, 11] width 10 height 10
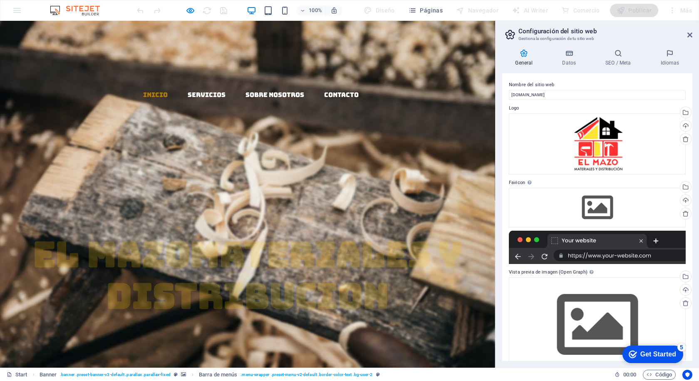
click at [149, 92] on link "Inicio" at bounding box center [155, 95] width 25 height 6
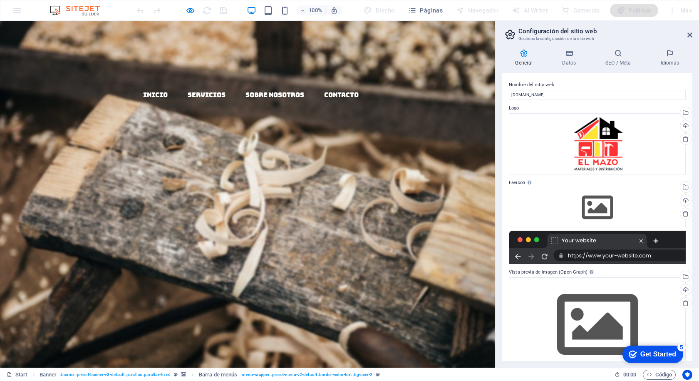
click at [195, 87] on div "Inicio Servicios Sobre Nosotros Contacto" at bounding box center [247, 111] width 495 height 180
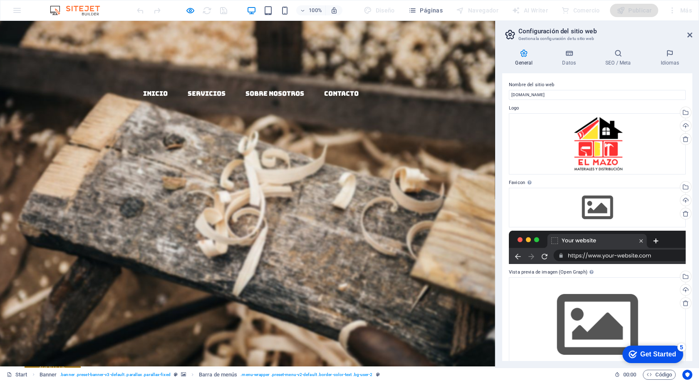
scroll to position [0, 0]
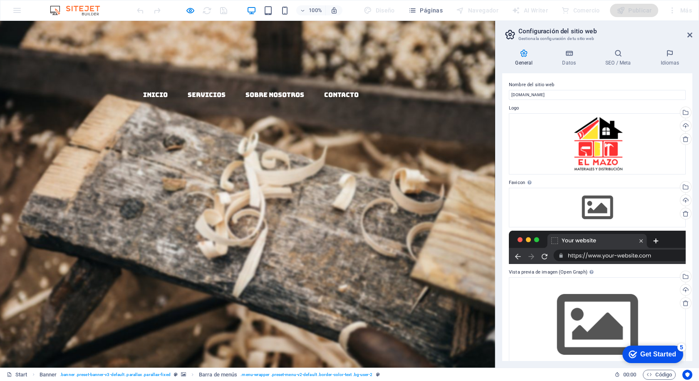
click at [352, 201] on div "EL MAZO MATERIALES Y DISTRIBUCION Lorem ipsum dolor sit amet, consectetuer adip…" at bounding box center [247, 318] width 495 height 234
click at [289, 201] on div "EL MAZO MATERIALES Y DISTRIBUCION Lorem ipsum dolor sit amet, consectetuer adip…" at bounding box center [247, 318] width 495 height 234
click at [689, 36] on icon at bounding box center [690, 35] width 5 height 7
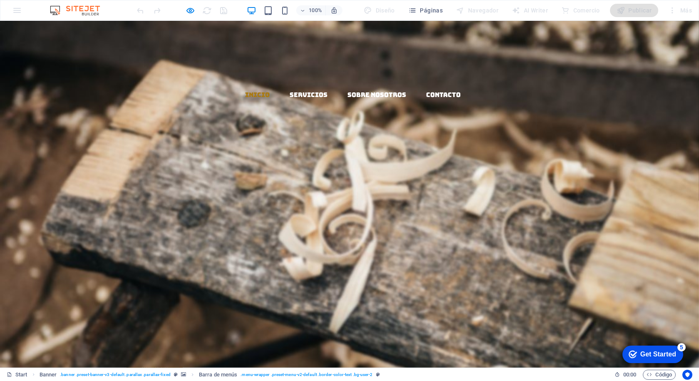
click at [247, 92] on link "Inicio" at bounding box center [257, 95] width 25 height 6
click at [432, 7] on span "Páginas" at bounding box center [425, 10] width 35 height 8
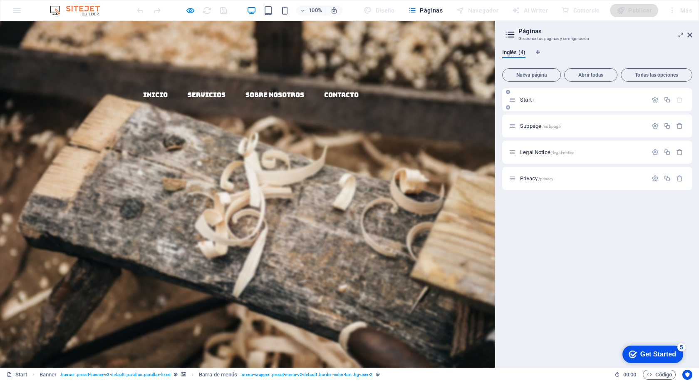
click at [527, 99] on span "Start /" at bounding box center [527, 100] width 14 height 6
click at [543, 126] on span "/subpage" at bounding box center [551, 126] width 18 height 5
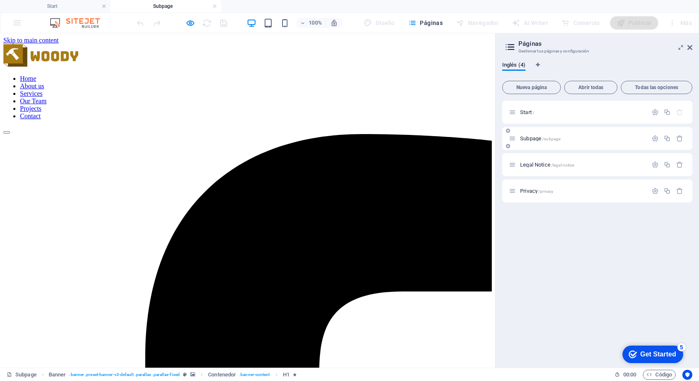
click at [533, 139] on span "Subpage /subpage" at bounding box center [540, 138] width 40 height 6
click at [532, 166] on span "Legal Notice /legal-notice" at bounding box center [547, 165] width 54 height 6
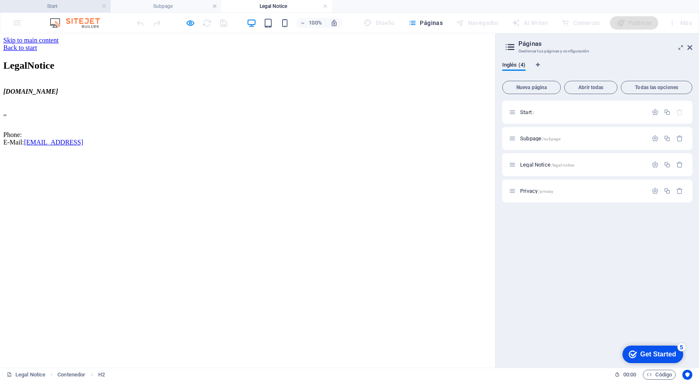
click at [62, 2] on h4 "Start" at bounding box center [55, 6] width 111 height 9
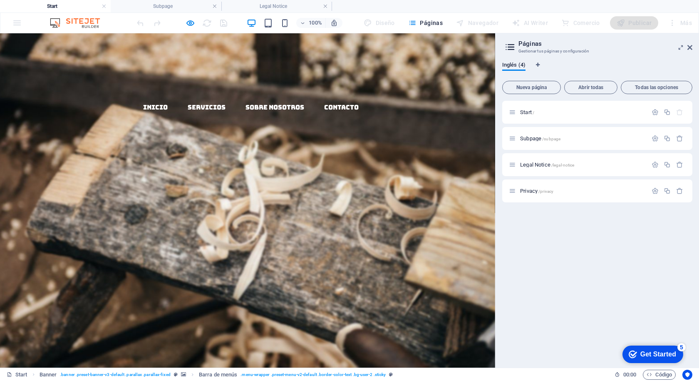
click at [114, 244] on span "EL MAZO" at bounding box center [111, 267] width 157 height 46
click at [157, 5] on h4 "Subpage" at bounding box center [166, 6] width 111 height 9
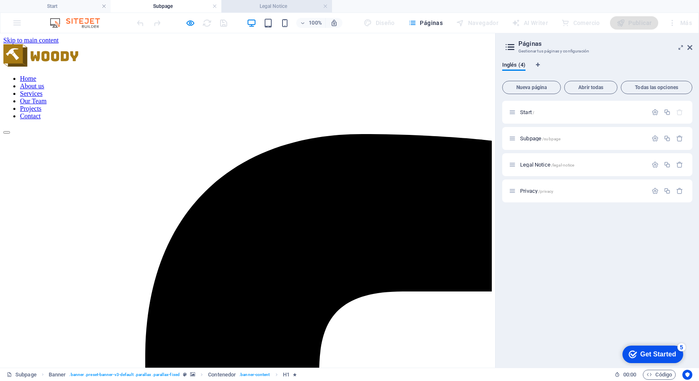
click at [243, 5] on h4 "Legal Notice" at bounding box center [276, 6] width 111 height 9
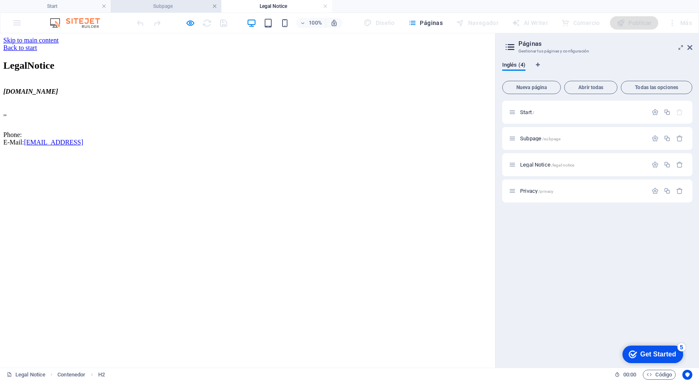
click at [215, 7] on link at bounding box center [214, 6] width 5 height 8
click at [213, 6] on link at bounding box center [214, 6] width 5 height 8
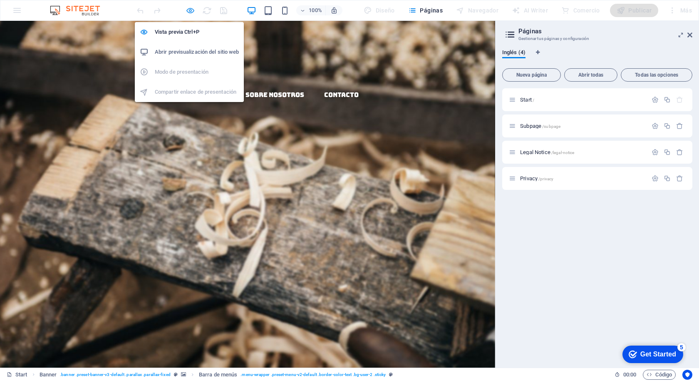
click at [191, 11] on icon "button" at bounding box center [191, 11] width 10 height 10
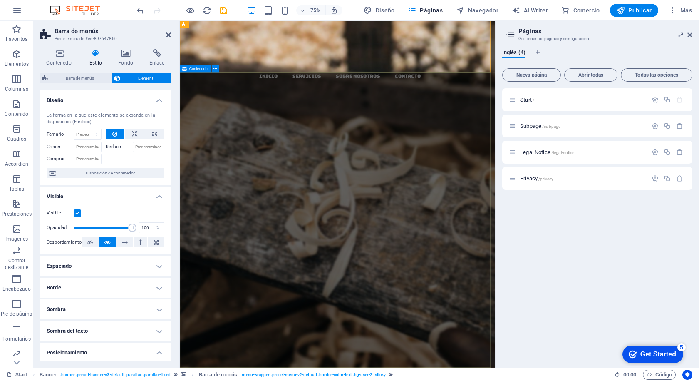
click at [313, 201] on div "EL MAZO MATERIALES Y DISTRIBUCION Lorem ipsum dolor sit amet, consectetuer adip…" at bounding box center [390, 324] width 421 height 247
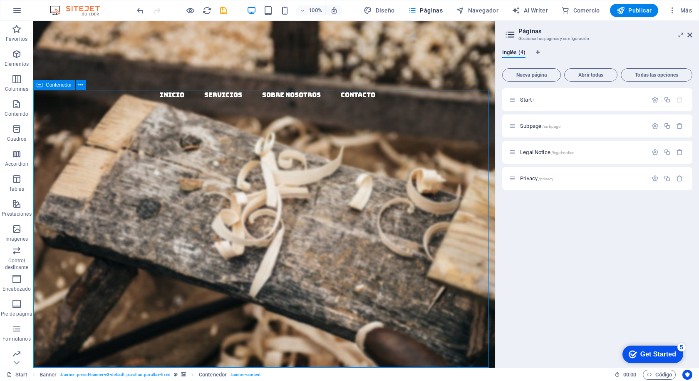
click at [194, 201] on div "EL MAZO MATERIALES Y DISTRIBUCION Lorem ipsum dolor sit amet, consectetuer adip…" at bounding box center [264, 318] width 462 height 234
click at [42, 84] on div "Contenedor" at bounding box center [54, 85] width 42 height 10
click at [80, 84] on icon at bounding box center [80, 85] width 5 height 9
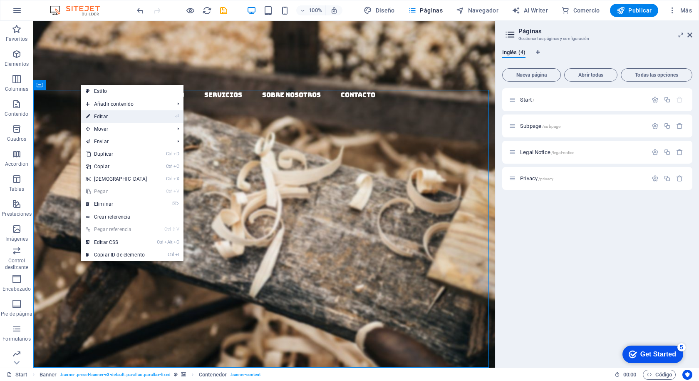
click at [120, 118] on link "⏎ Editar" at bounding box center [117, 116] width 72 height 12
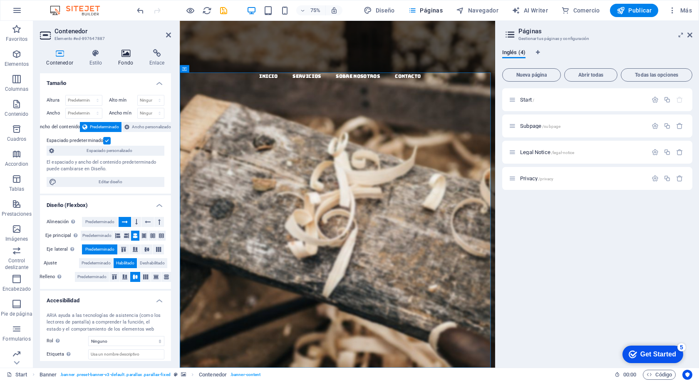
click at [133, 56] on icon at bounding box center [126, 53] width 28 height 8
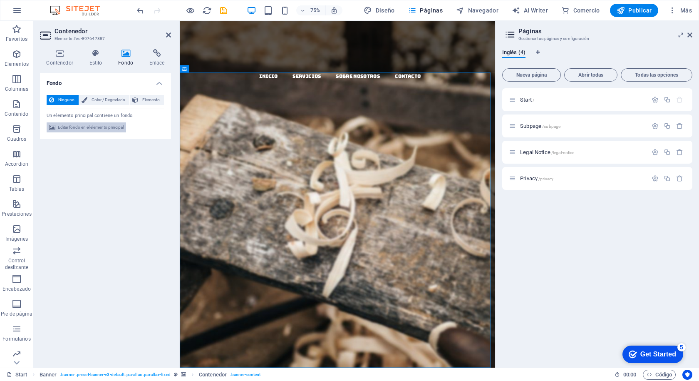
click at [114, 127] on span "Editar fondo en el elemento principal" at bounding box center [91, 127] width 66 height 10
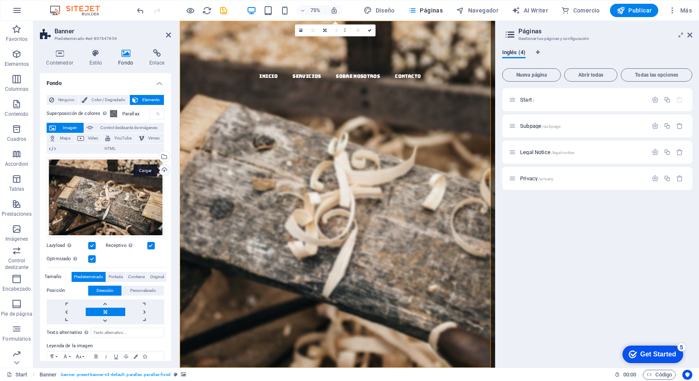
click at [162, 170] on div "Cargar" at bounding box center [163, 170] width 12 height 12
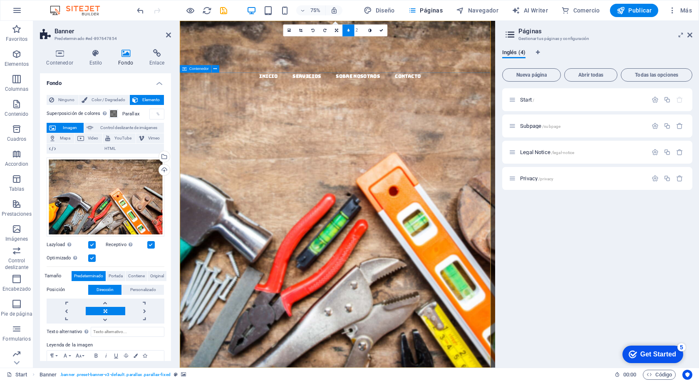
click at [313, 201] on div "EL MAZO MATERIALES Y DISTRIBUCION Lorem ipsum dolor sit amet, consectetuer adip…" at bounding box center [390, 324] width 421 height 247
click at [167, 36] on icon at bounding box center [168, 35] width 5 height 7
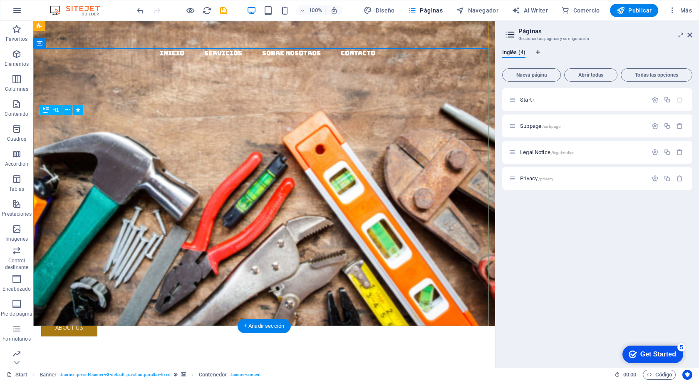
scroll to position [83, 0]
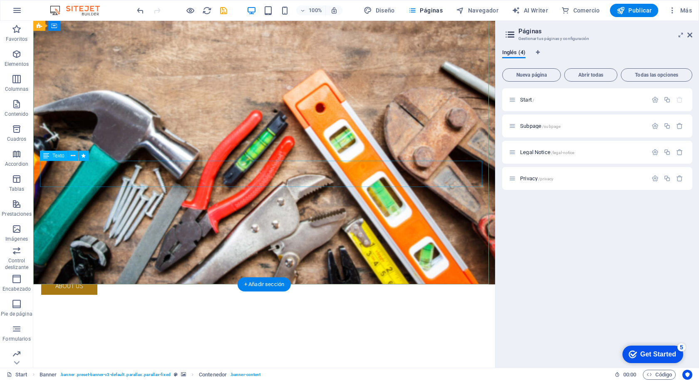
click at [179, 238] on div "Lorem ipsum dolor sit amet, consectetuer adipiscing elit. Aenean commodo ligula…" at bounding box center [264, 251] width 446 height 26
click at [183, 238] on div "Lorem ipsum dolor sit amet, consectetuer adipiscing elit. Aenean commodo ligula…" at bounding box center [264, 251] width 446 height 26
click at [37, 214] on div "EL MAZO MATERIALES Y DISTRIBUCION Lorem ipsum dolor sit amet, consectetuer adip…" at bounding box center [264, 234] width 462 height 234
click at [193, 238] on div "Lorem ipsum dolor sit amet, consectetuer adipiscing elit. Aenean commodo ligula…" at bounding box center [264, 251] width 446 height 26
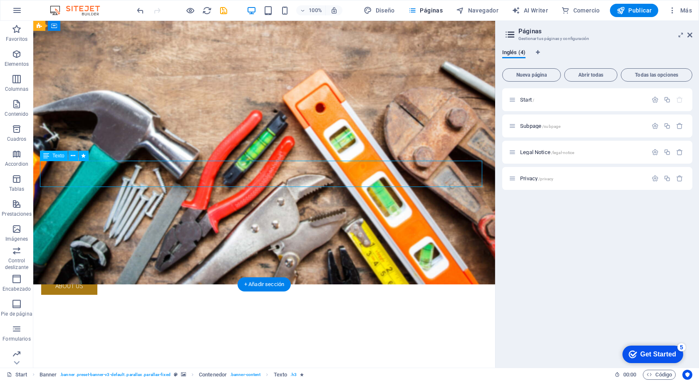
click at [178, 238] on div "Lorem ipsum dolor sit amet, consectetuer adipiscing elit. Aenean commodo ligula…" at bounding box center [264, 251] width 446 height 26
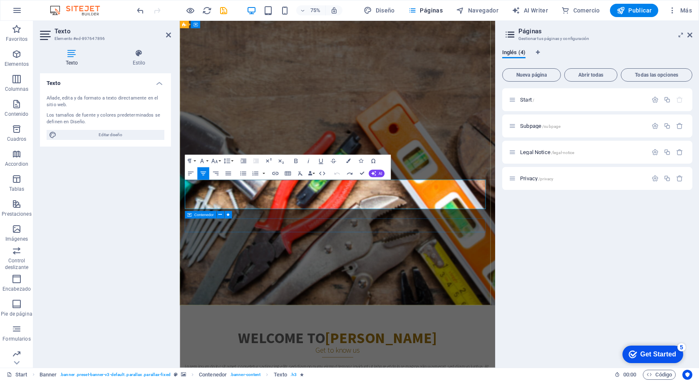
click at [507, 318] on div "EL MAZO MATERIALES Y DISTRIBUCION Lorem ipsum dolor sit amet, consectetuer adip…" at bounding box center [390, 240] width 421 height 247
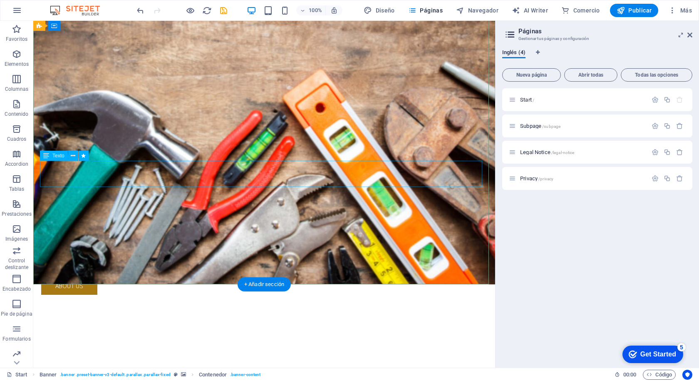
click at [238, 238] on div "Lorem ipsum dolor sit amet, consectetuer adipiscing elit. Aenean commodo ligula…" at bounding box center [264, 251] width 446 height 26
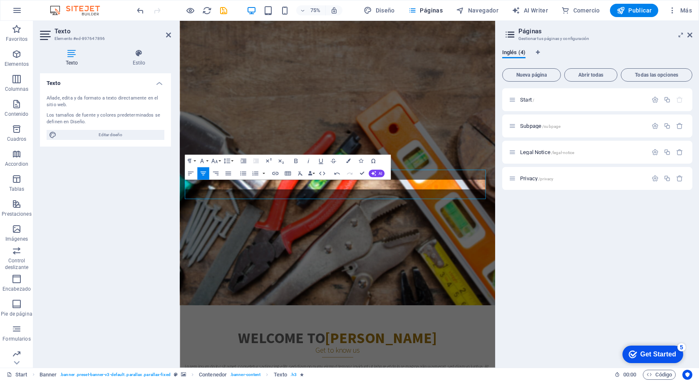
scroll to position [97, 0]
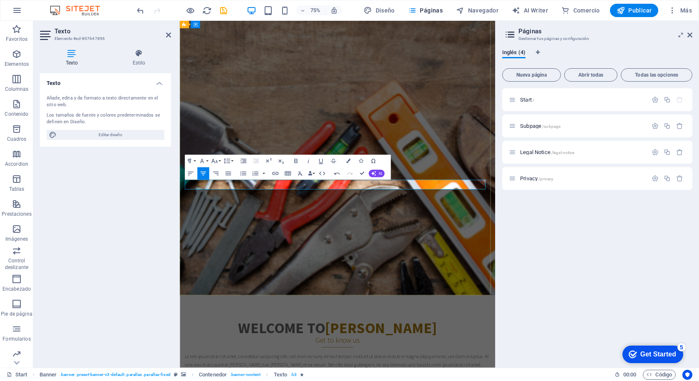
click at [507, 237] on span "LLevamos los materiales a tu ferreteria, con confianza y cercania" at bounding box center [391, 231] width 254 height 13
click at [266, 238] on span "LLevamos los materiales a tu ferreteria, con confianza y cercanía" at bounding box center [390, 231] width 253 height 13
click at [269, 238] on span "LLevamos los materiales a tu ferreteria, con confianza y cercanía" at bounding box center [390, 231] width 253 height 13
click at [524, 236] on p "Llevamos los materiales a tu ferretería, con confianza y cercanía" at bounding box center [391, 231] width 408 height 13
click at [531, 292] on div "EL MAZO MATERIALES Y DISTRIBUCION Llevamos los materiales a tu ferretería, con …" at bounding box center [390, 214] width 421 height 221
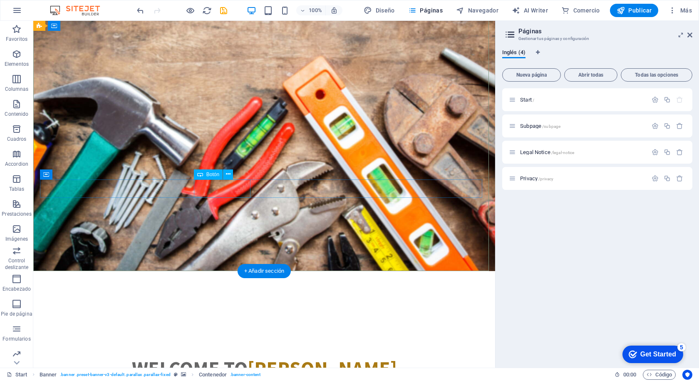
click at [221, 250] on div "About us" at bounding box center [264, 259] width 446 height 18
click at [227, 250] on div "About us" at bounding box center [264, 259] width 446 height 18
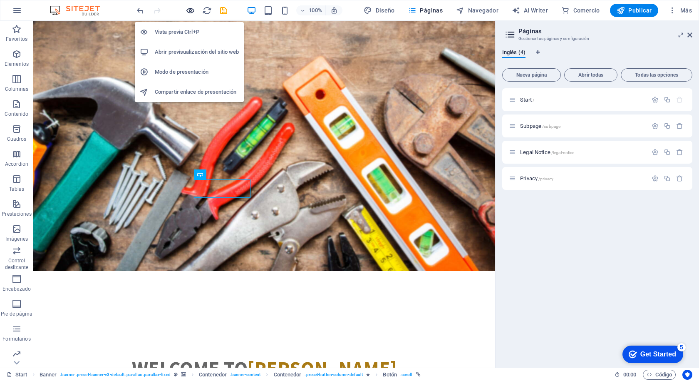
click at [189, 7] on icon "button" at bounding box center [191, 11] width 10 height 10
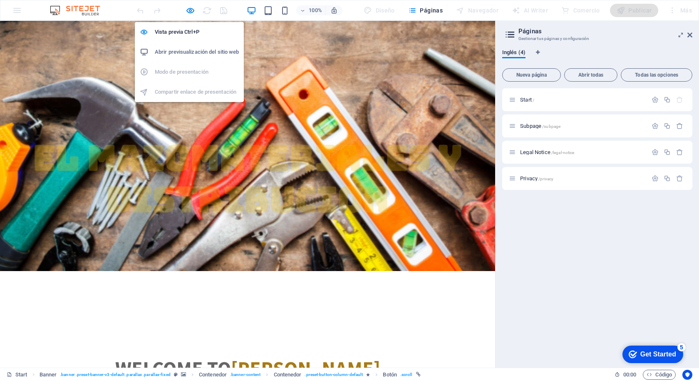
click at [187, 51] on h6 "Abrir previsualización del sitio web" at bounding box center [197, 52] width 84 height 10
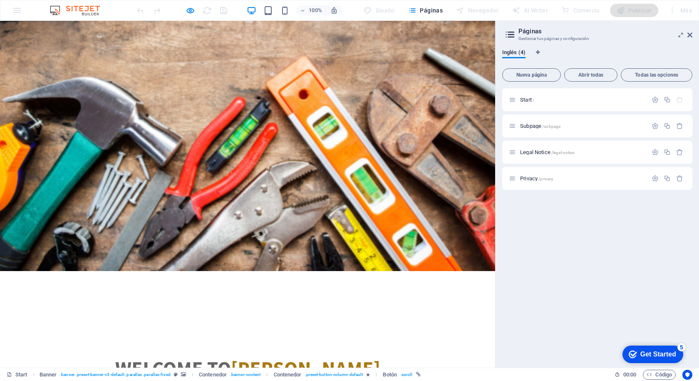
click at [81, 250] on link "About us" at bounding box center [53, 259] width 56 height 18
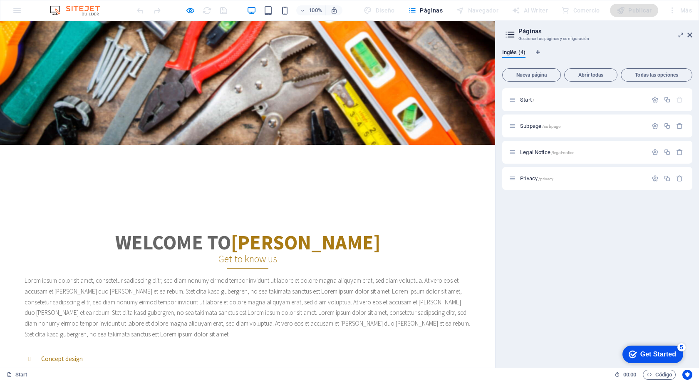
scroll to position [111, 0]
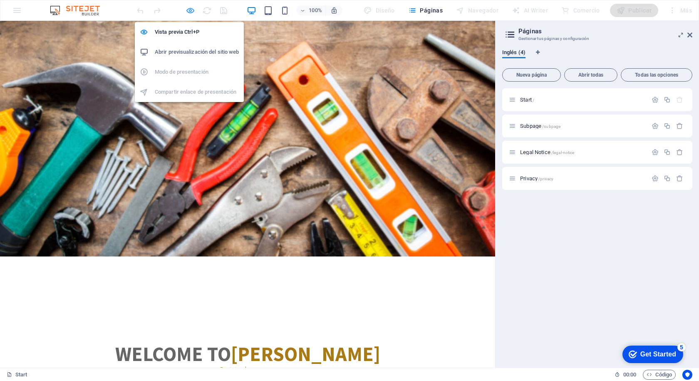
click at [187, 6] on icon "button" at bounding box center [191, 11] width 10 height 10
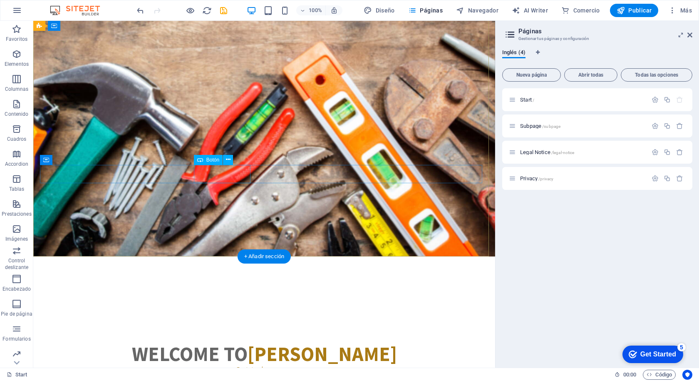
click at [212, 236] on div "About us" at bounding box center [264, 245] width 446 height 18
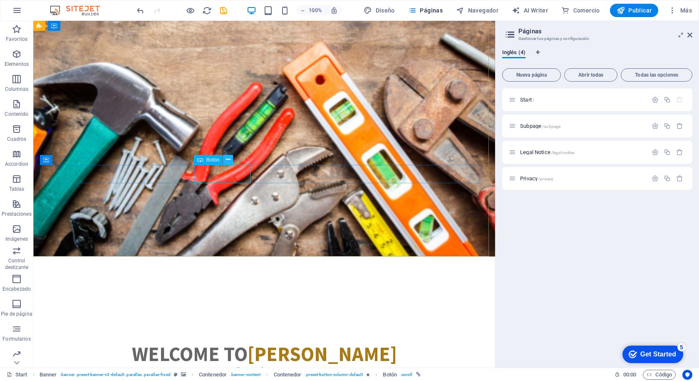
click at [226, 158] on icon at bounding box center [228, 159] width 5 height 9
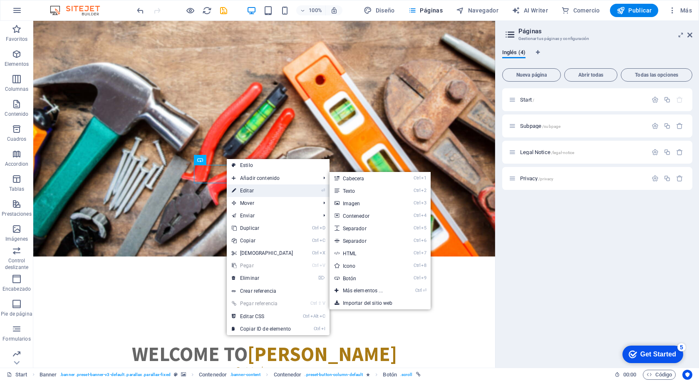
click at [254, 191] on link "⏎ Editar" at bounding box center [263, 190] width 72 height 12
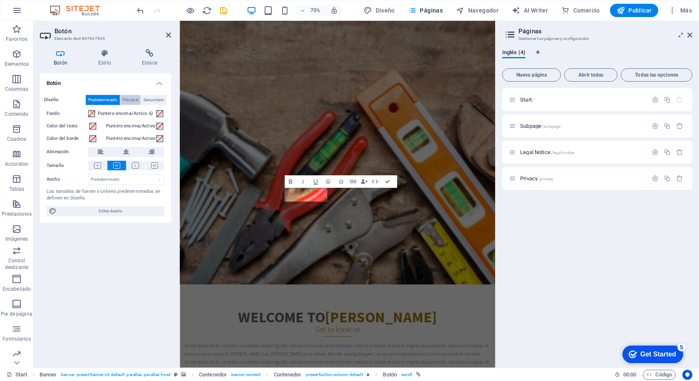
click at [134, 99] on span "Principal" at bounding box center [130, 100] width 15 height 10
click at [150, 97] on span "Secundario" at bounding box center [154, 100] width 21 height 10
click at [104, 98] on span "Predeterminado" at bounding box center [102, 100] width 29 height 10
click at [104, 57] on h4 "Estilo" at bounding box center [107, 57] width 44 height 17
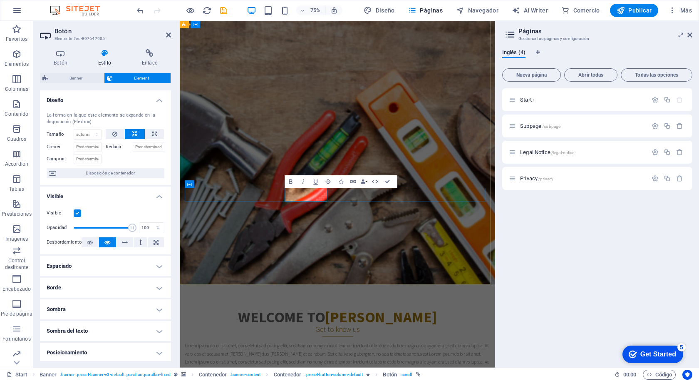
click at [243, 251] on link "About us" at bounding box center [215, 245] width 56 height 18
click at [243, 250] on link "About us" at bounding box center [215, 245] width 56 height 18
click at [243, 249] on link "About us" at bounding box center [215, 245] width 56 height 18
drag, startPoint x: 361, startPoint y: 252, endPoint x: 329, endPoint y: 251, distance: 31.2
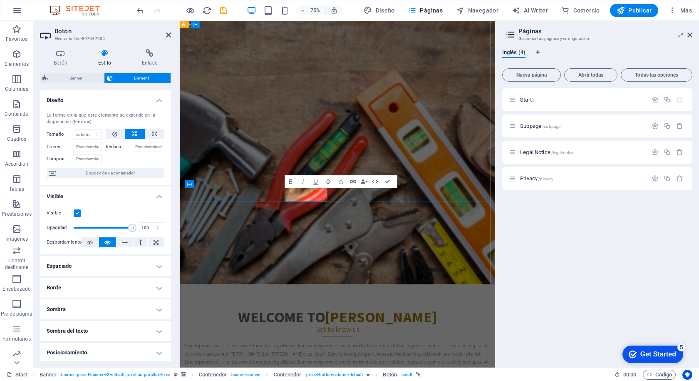
click at [243, 251] on link "About us" at bounding box center [215, 245] width 56 height 18
drag, startPoint x: 448, startPoint y: 288, endPoint x: 528, endPoint y: 221, distance: 104.3
click at [528, 221] on div "EL MAZO MATERIALES Y DISTRIBUCION Llevamos los materiales a tu ferretería, con …" at bounding box center [390, 200] width 421 height 221
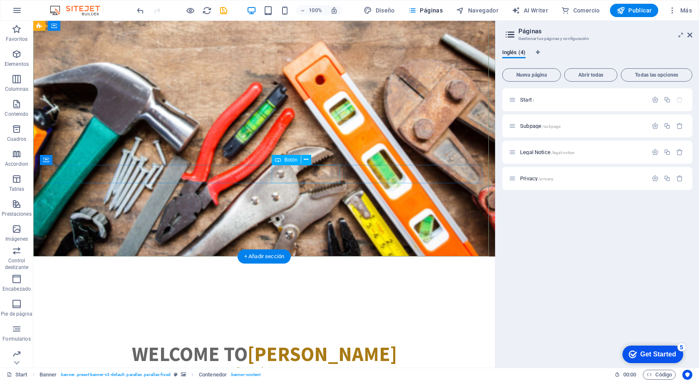
click at [297, 259] on div "Our Services" at bounding box center [264, 268] width 446 height 18
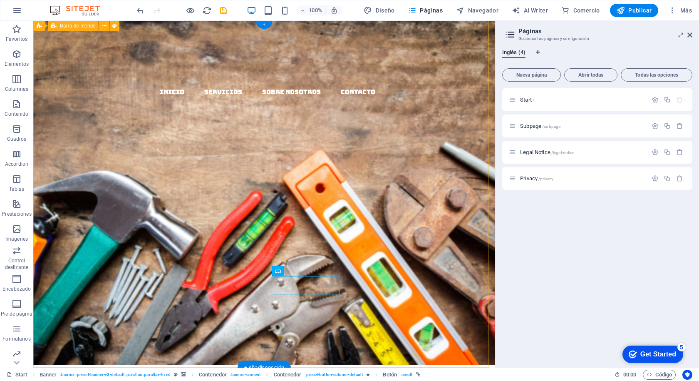
scroll to position [0, 0]
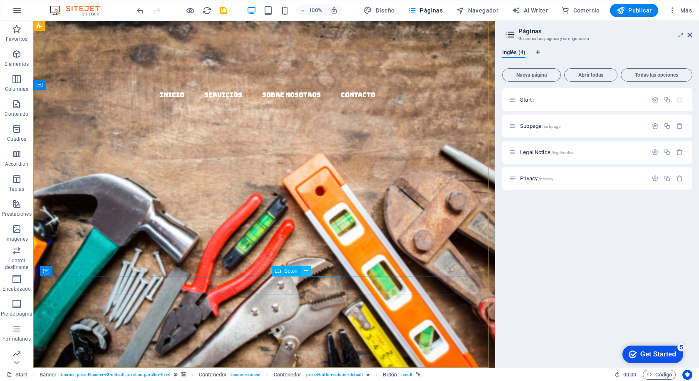
click at [306, 270] on icon at bounding box center [306, 270] width 5 height 9
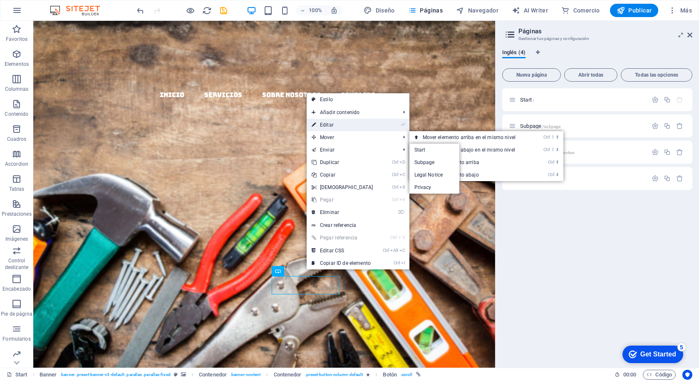
click at [332, 124] on link "⏎ Editar" at bounding box center [343, 125] width 72 height 12
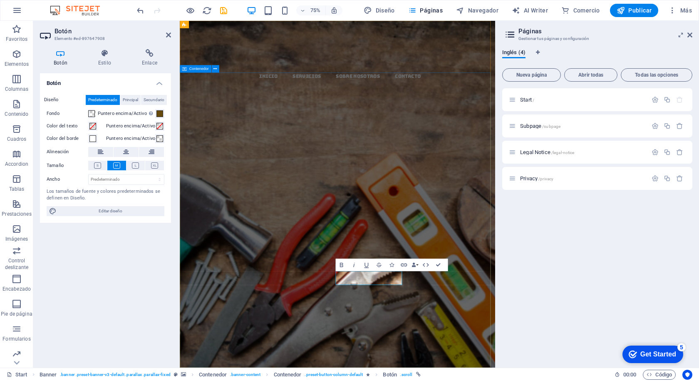
click at [459, 380] on div "EL MAZO MATERIALES Y DISTRIBUCION Llevamos los materiales a tu ferretería, con …" at bounding box center [390, 311] width 421 height 221
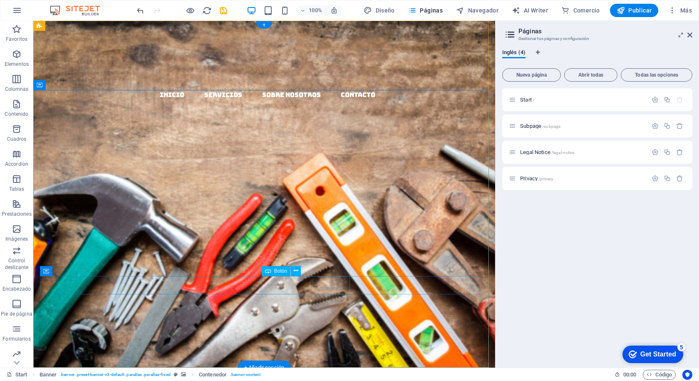
click at [303, 370] on div "NUESTROS SERVICIOS" at bounding box center [264, 379] width 446 height 18
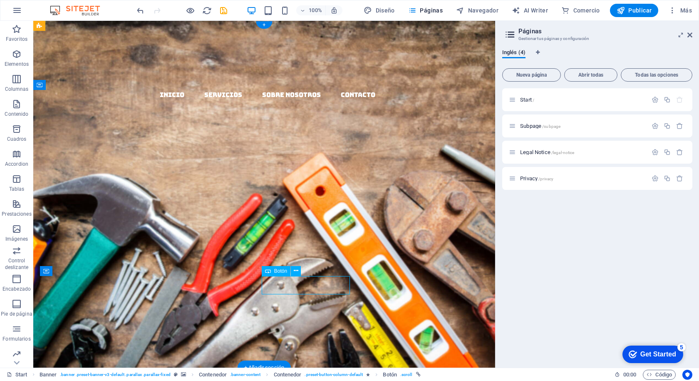
click at [327, 370] on div "NUESTROS SERVICIOS" at bounding box center [264, 379] width 446 height 18
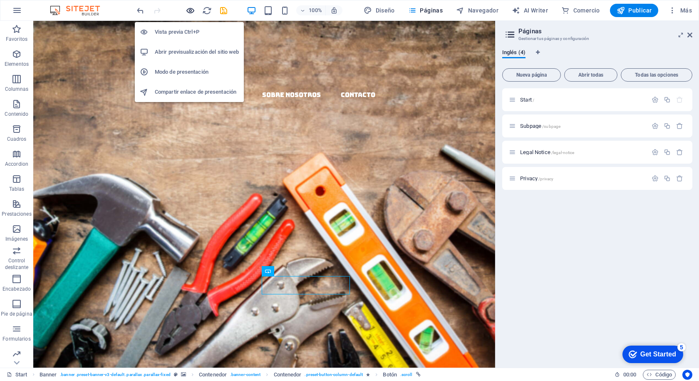
click at [191, 10] on icon "button" at bounding box center [191, 11] width 10 height 10
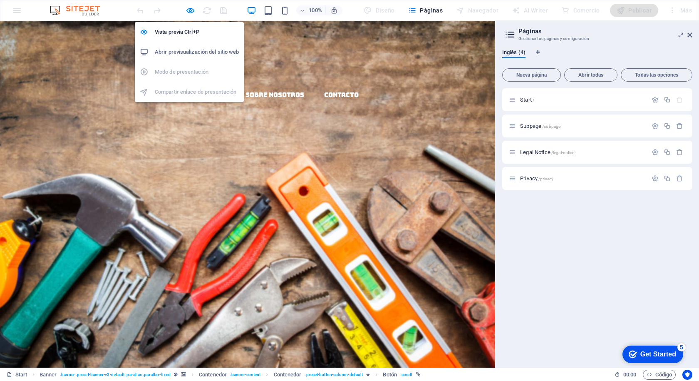
click at [183, 50] on h6 "Abrir previsualización del sitio web" at bounding box center [197, 52] width 84 height 10
click at [176, 28] on h6 "Vista previa Ctrl+P" at bounding box center [197, 32] width 84 height 10
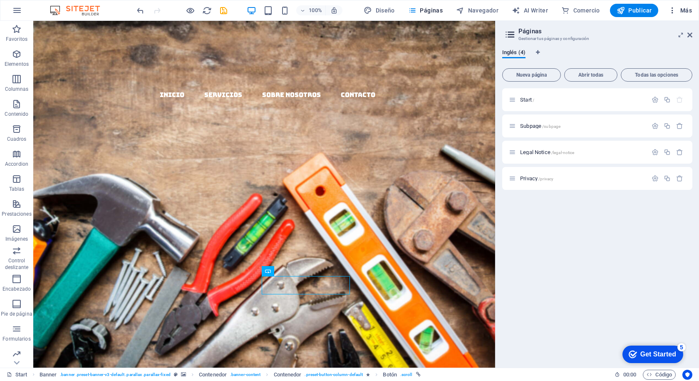
click at [675, 10] on icon "button" at bounding box center [673, 10] width 8 height 8
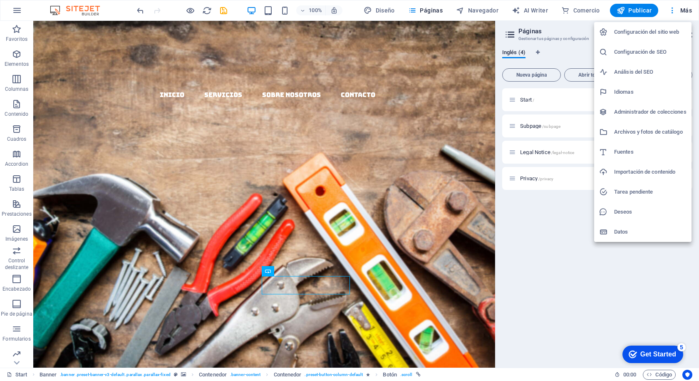
click at [620, 32] on h6 "Configuración del sitio web" at bounding box center [650, 32] width 72 height 10
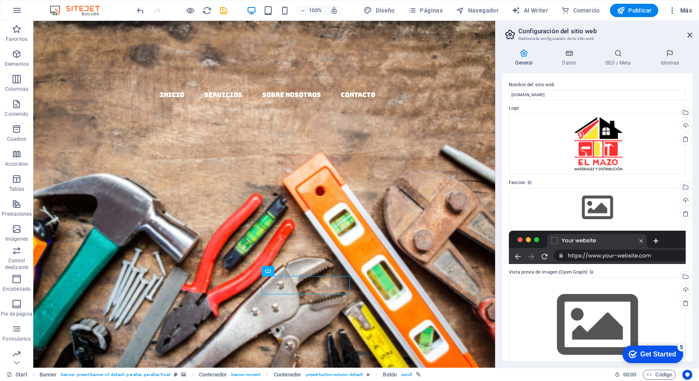
click at [671, 10] on icon "button" at bounding box center [673, 10] width 8 height 8
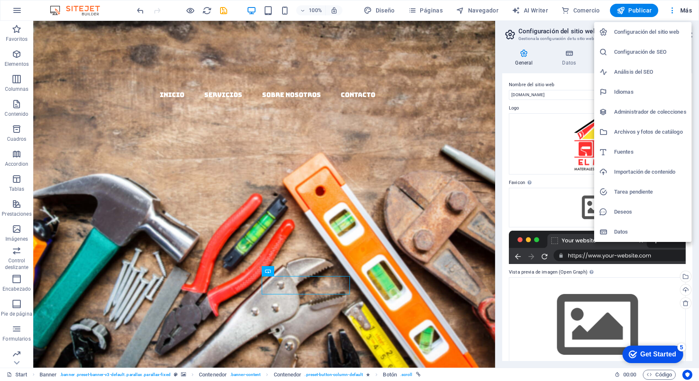
click at [638, 173] on h6 "Importación de contenido" at bounding box center [650, 172] width 72 height 10
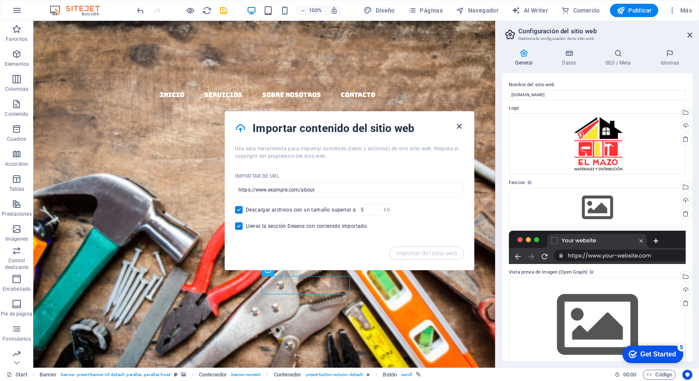
click at [461, 126] on icon "button" at bounding box center [460, 127] width 10 height 10
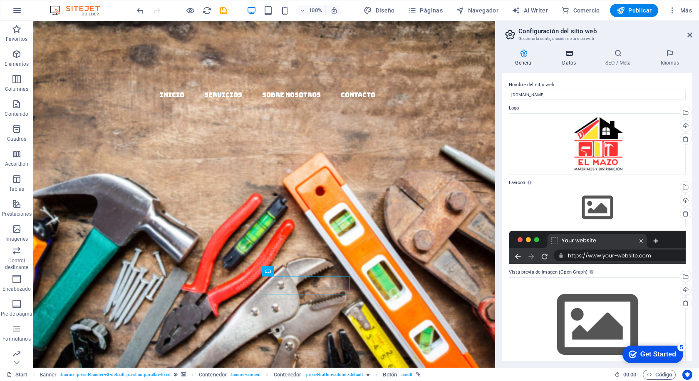
click at [563, 57] on icon at bounding box center [570, 53] width 40 height 8
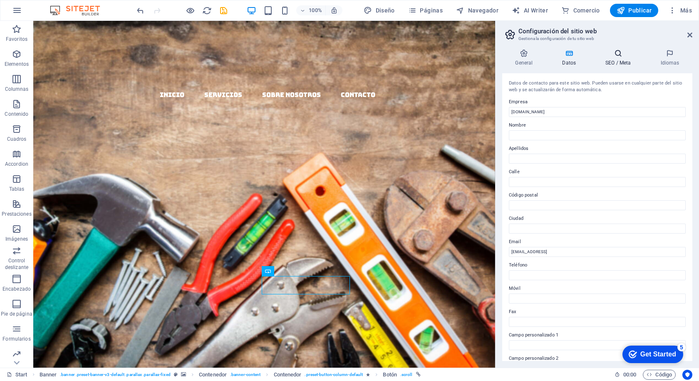
click at [617, 55] on icon at bounding box center [619, 53] width 52 height 8
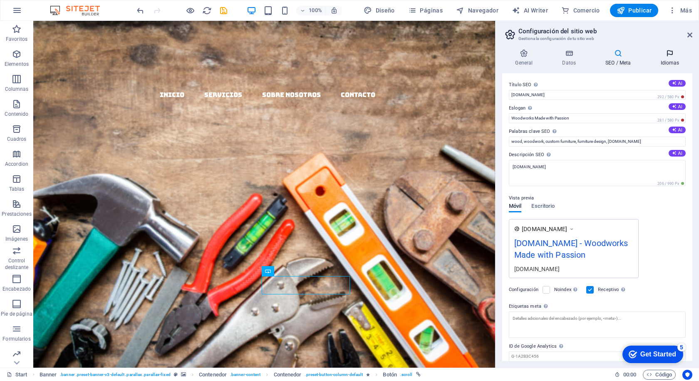
click at [671, 56] on icon at bounding box center [670, 53] width 45 height 8
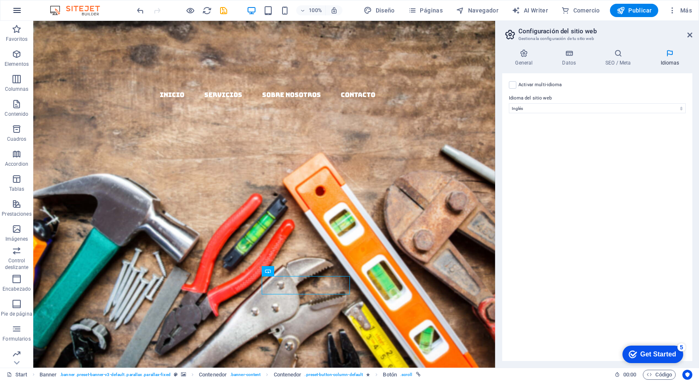
click at [18, 9] on icon "button" at bounding box center [17, 10] width 10 height 10
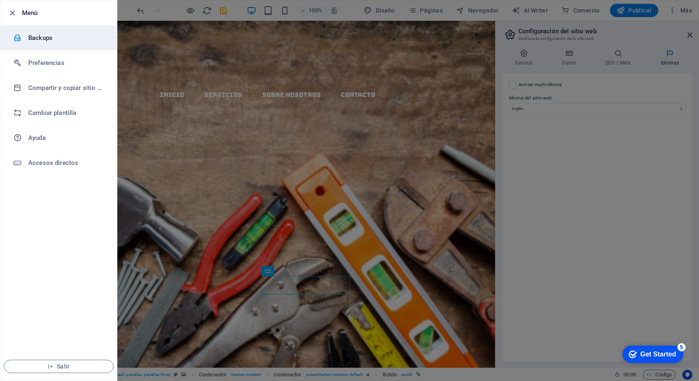
click at [45, 39] on h6 "Backups" at bounding box center [66, 38] width 77 height 10
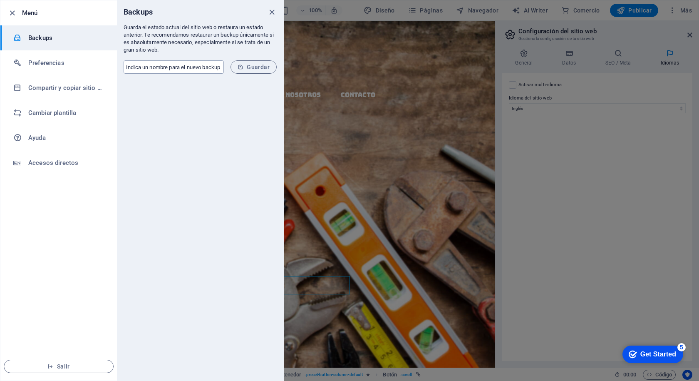
click at [159, 70] on input "text" at bounding box center [174, 66] width 100 height 13
type input "e"
type input "El mazo"
click at [253, 67] on span "Guardar" at bounding box center [254, 67] width 32 height 7
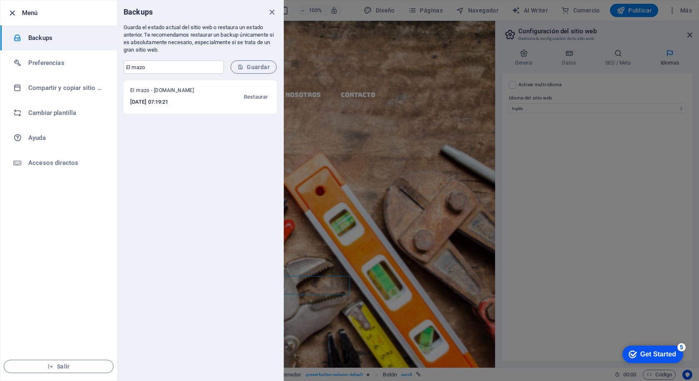
click at [12, 13] on icon "button" at bounding box center [12, 13] width 10 height 10
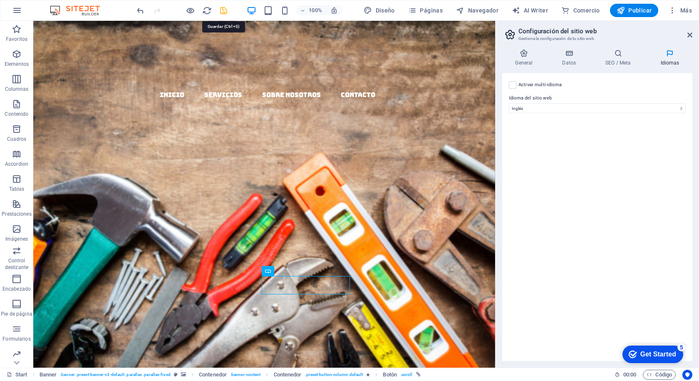
click at [222, 11] on icon "save" at bounding box center [224, 11] width 10 height 10
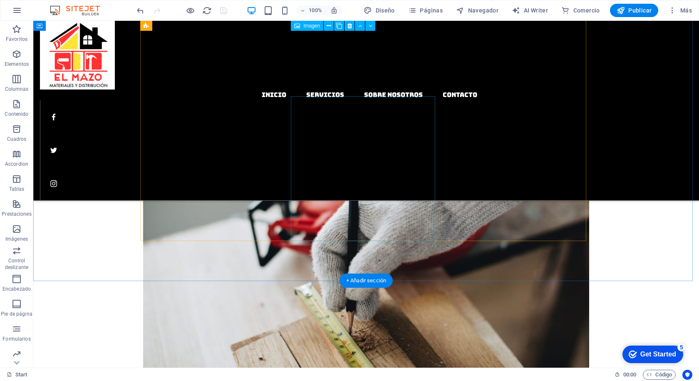
scroll to position [1446, 0]
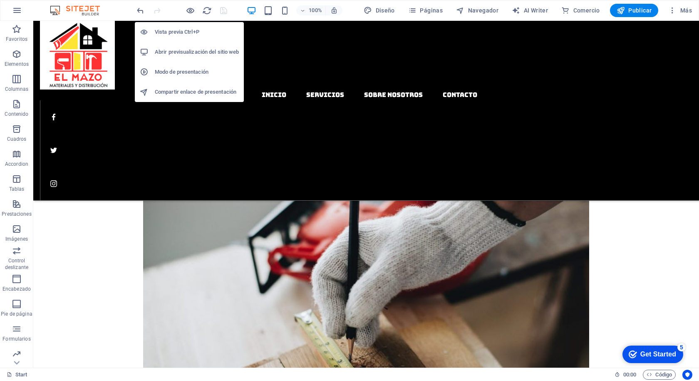
click at [220, 52] on h6 "Abrir previsualización del sitio web" at bounding box center [197, 52] width 84 height 10
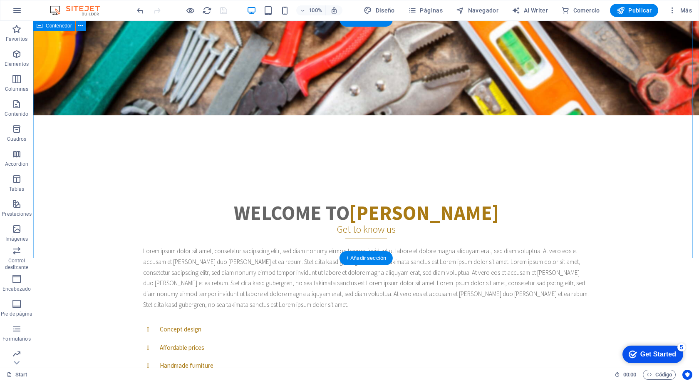
scroll to position [156, 0]
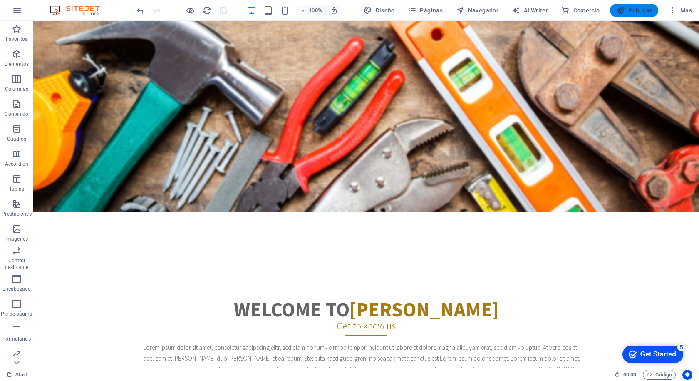
click at [647, 9] on span "Publicar" at bounding box center [634, 10] width 35 height 8
